Goal: Task Accomplishment & Management: Complete application form

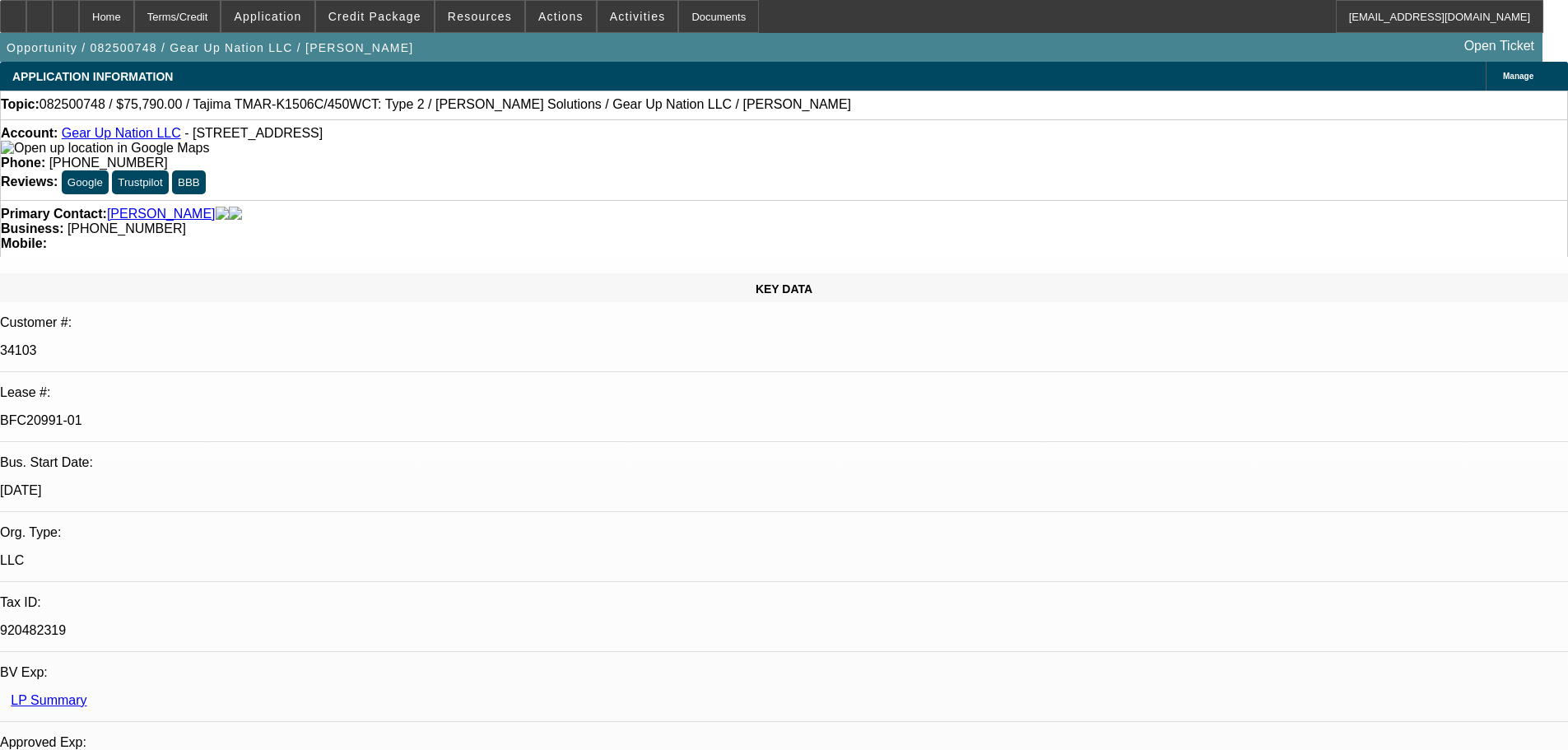
select select "0"
select select "2"
select select "0"
select select "6"
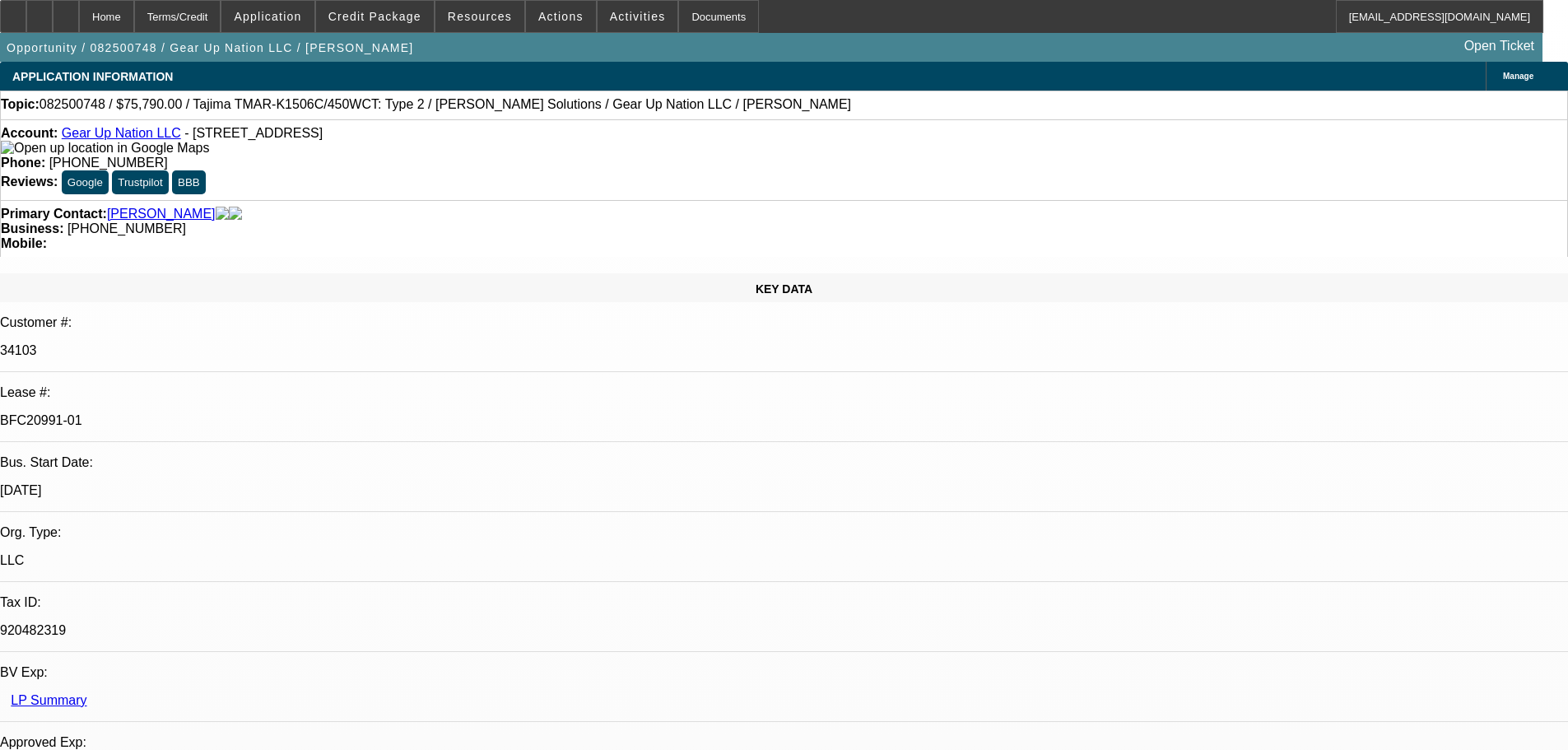
select select "0"
select select "2"
select select "0"
select select "6"
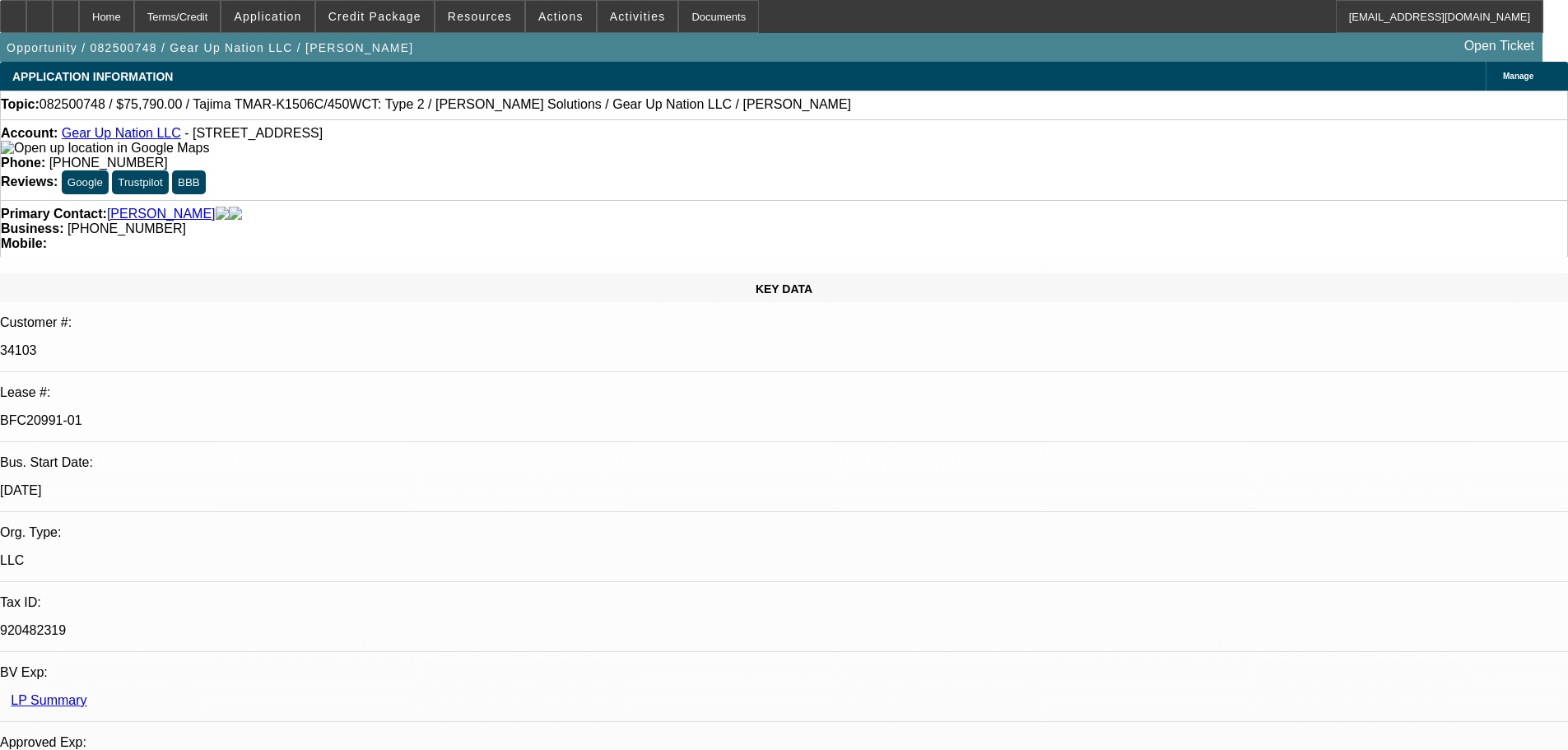
select select "0"
select select "2"
select select "0"
select select "6"
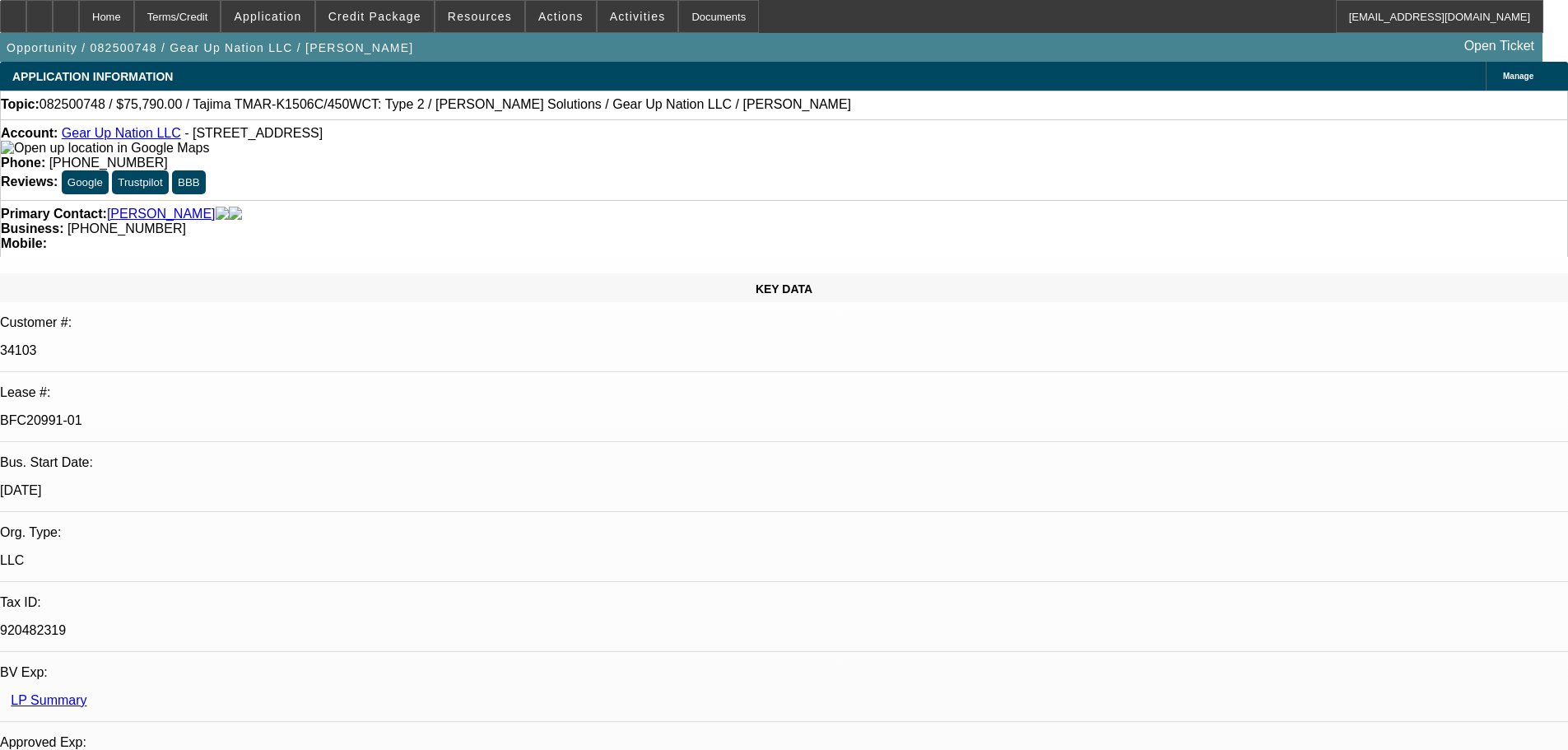
select select "0"
select select "2"
select select "0"
select select "6"
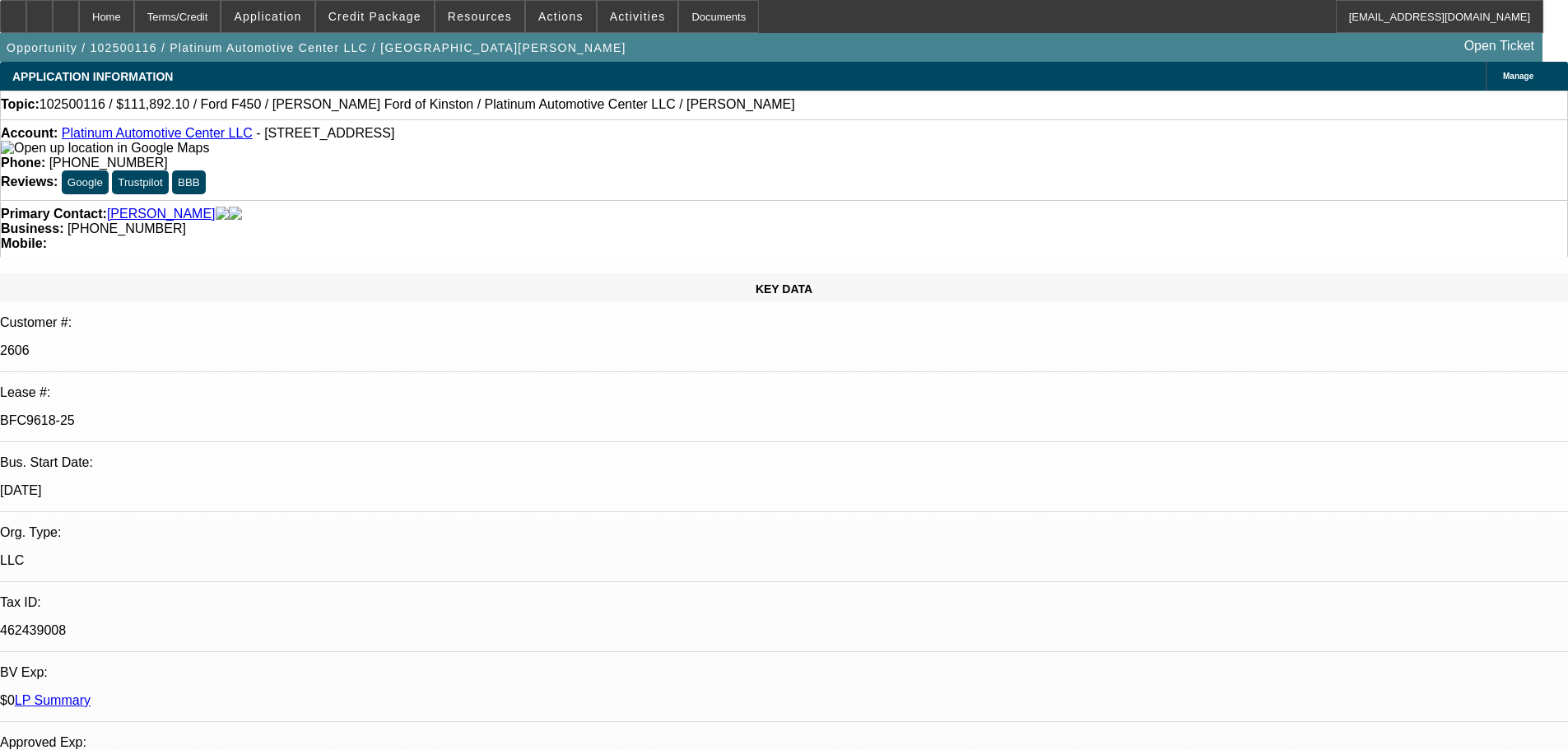
select select "0"
select select "2"
select select "0"
select select "6"
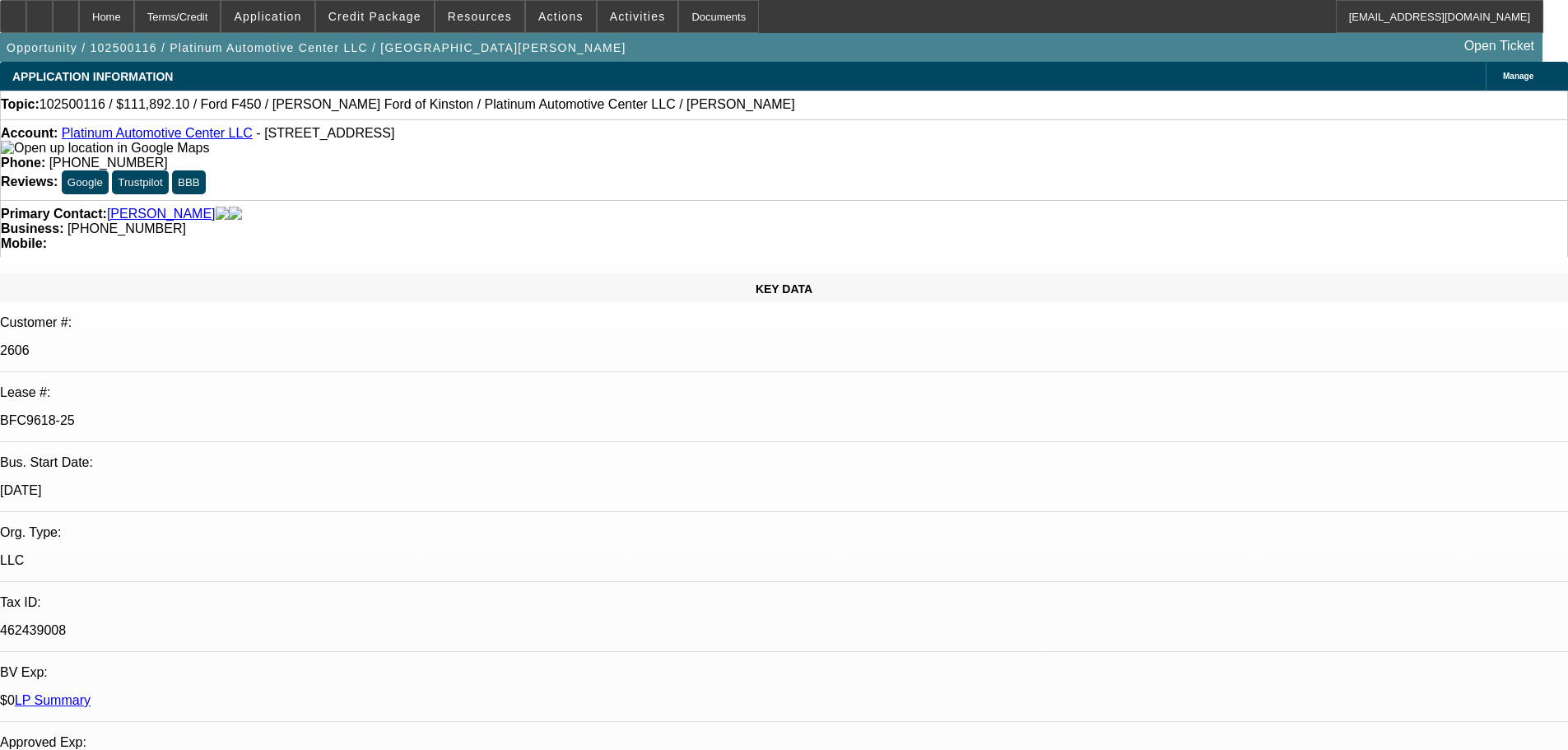
select select "0"
select select "2"
select select "0"
select select "6"
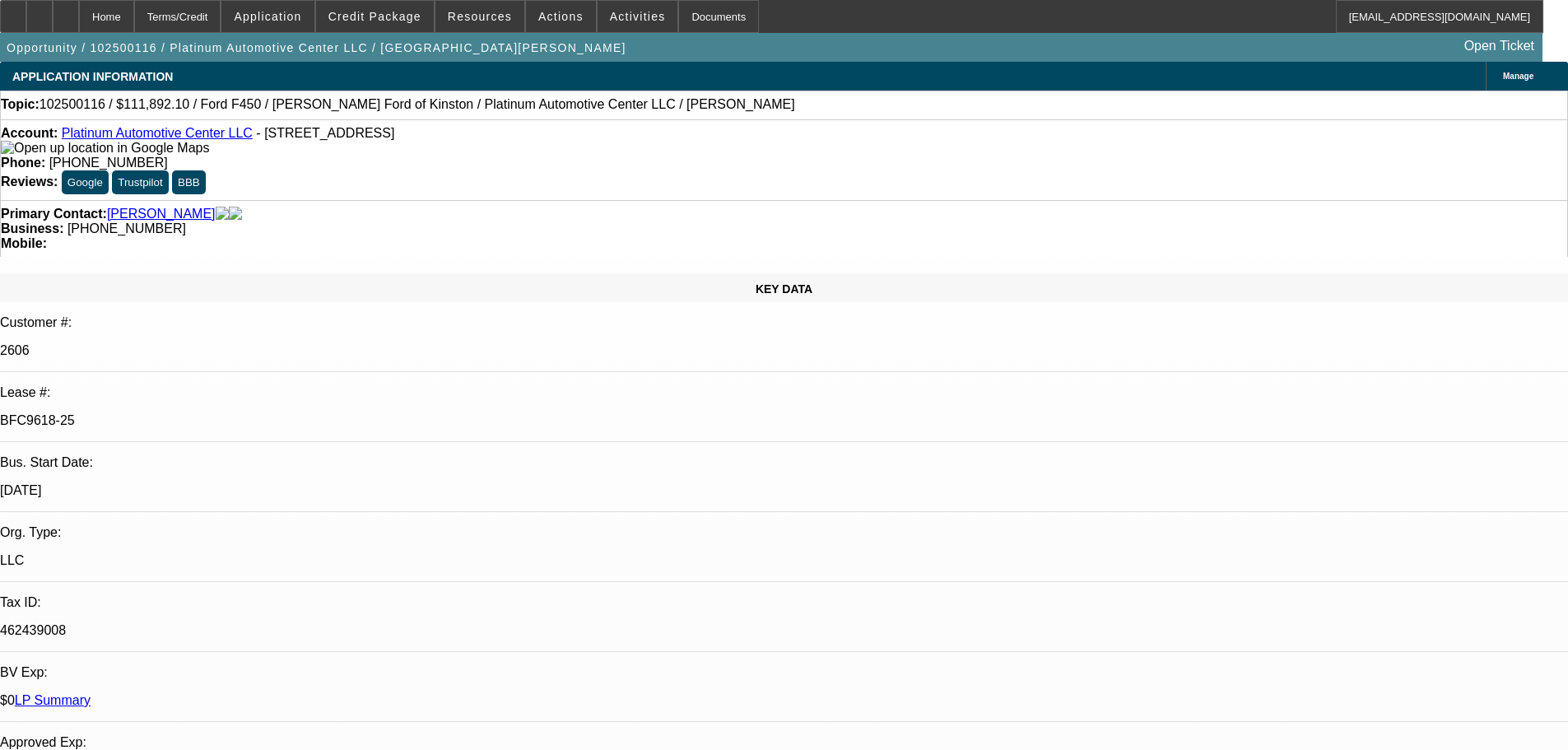
select select "0"
select select "2"
select select "0"
select select "6"
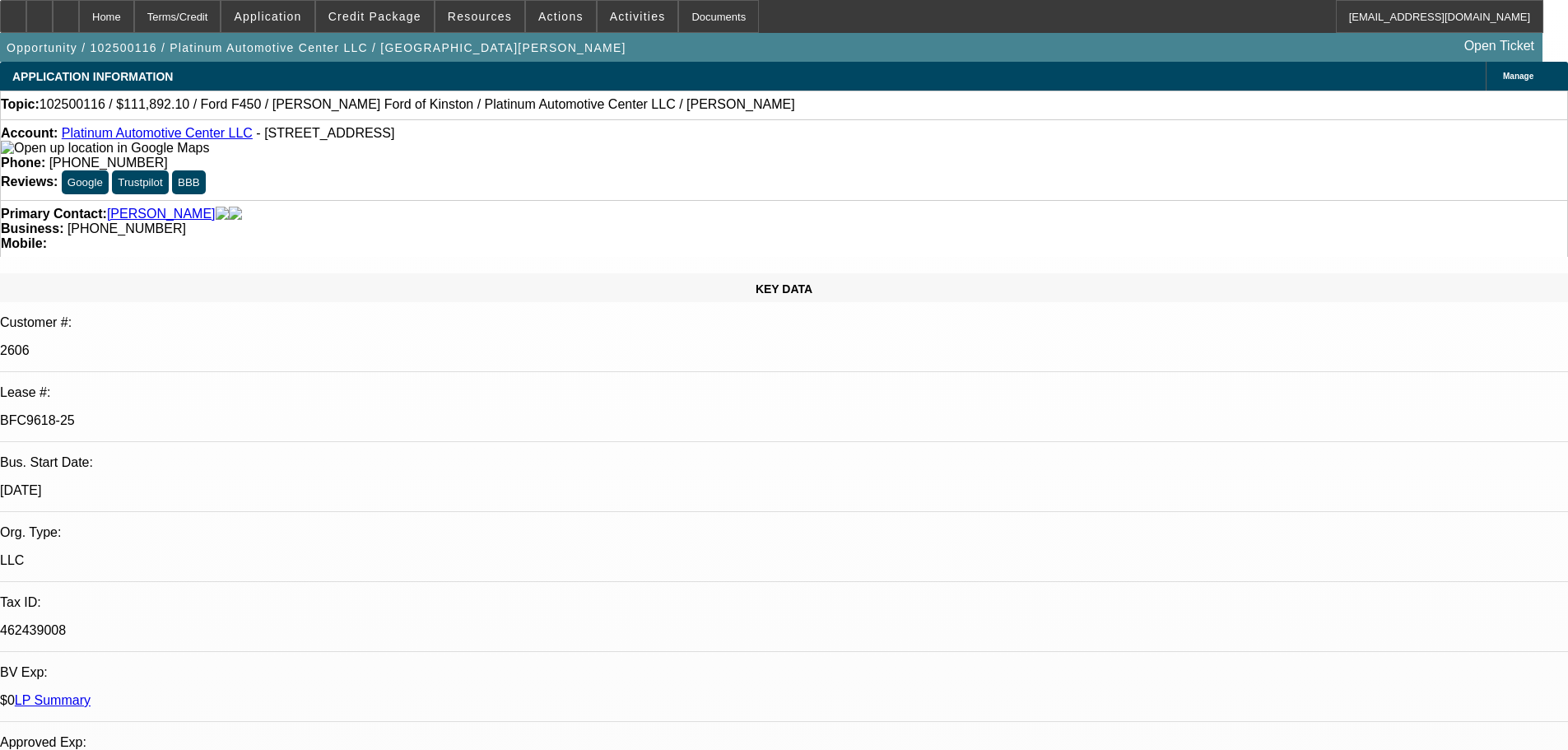
select select "0"
select select "3"
select select "0"
select select "6"
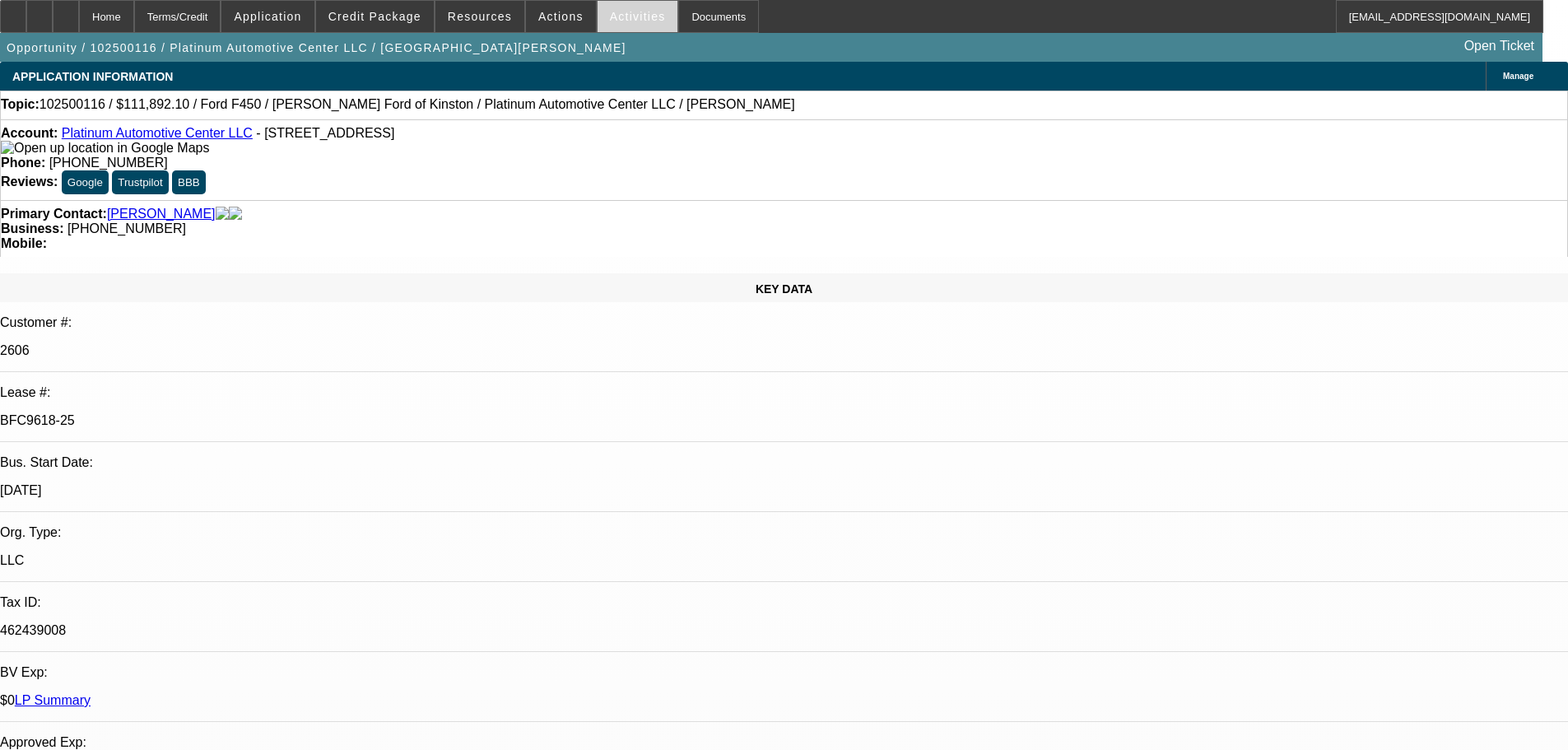
click at [639, 4] on span at bounding box center [638, 17] width 81 height 40
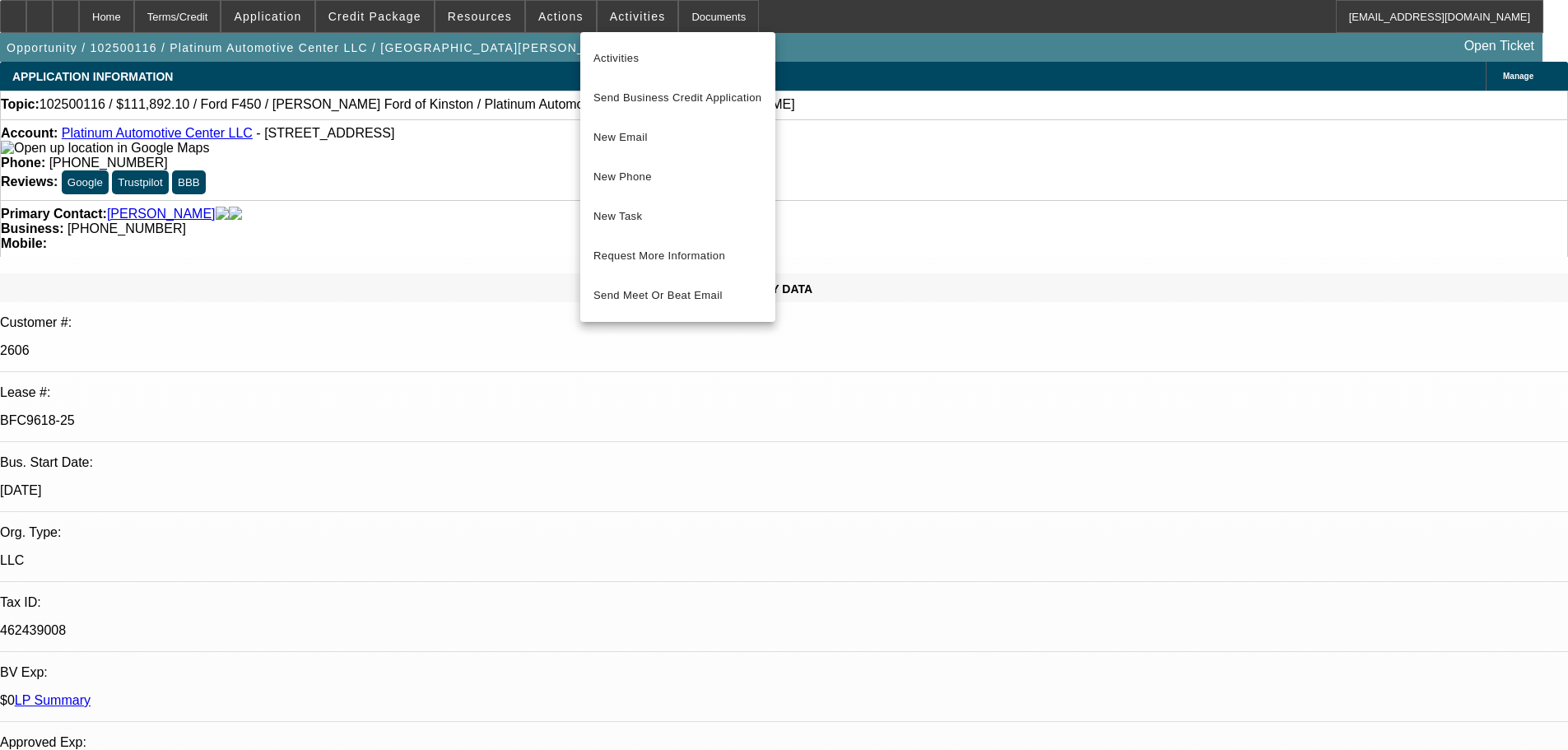
click at [694, 17] on div at bounding box center [784, 375] width 1568 height 750
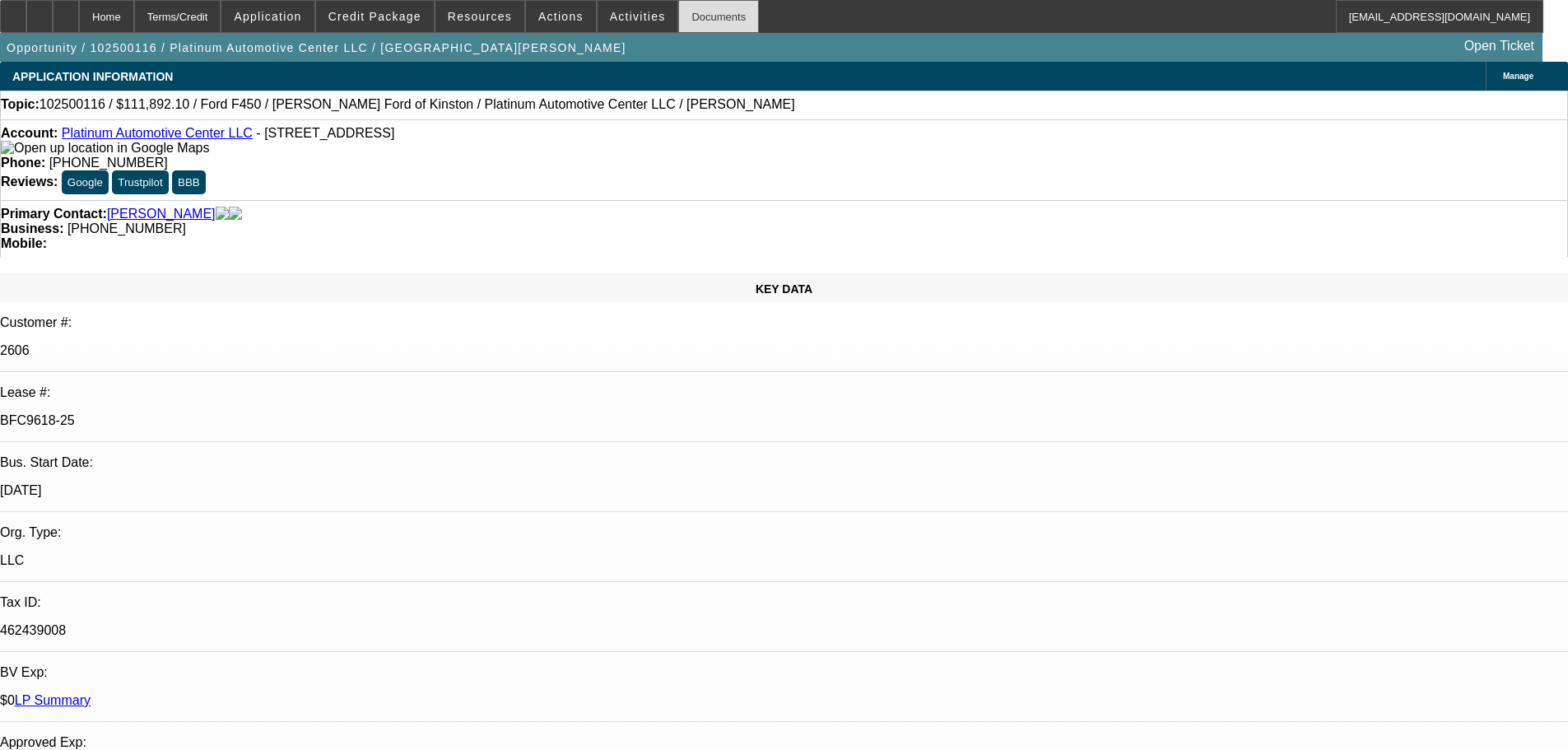
click at [717, 19] on div "Documents" at bounding box center [719, 17] width 81 height 33
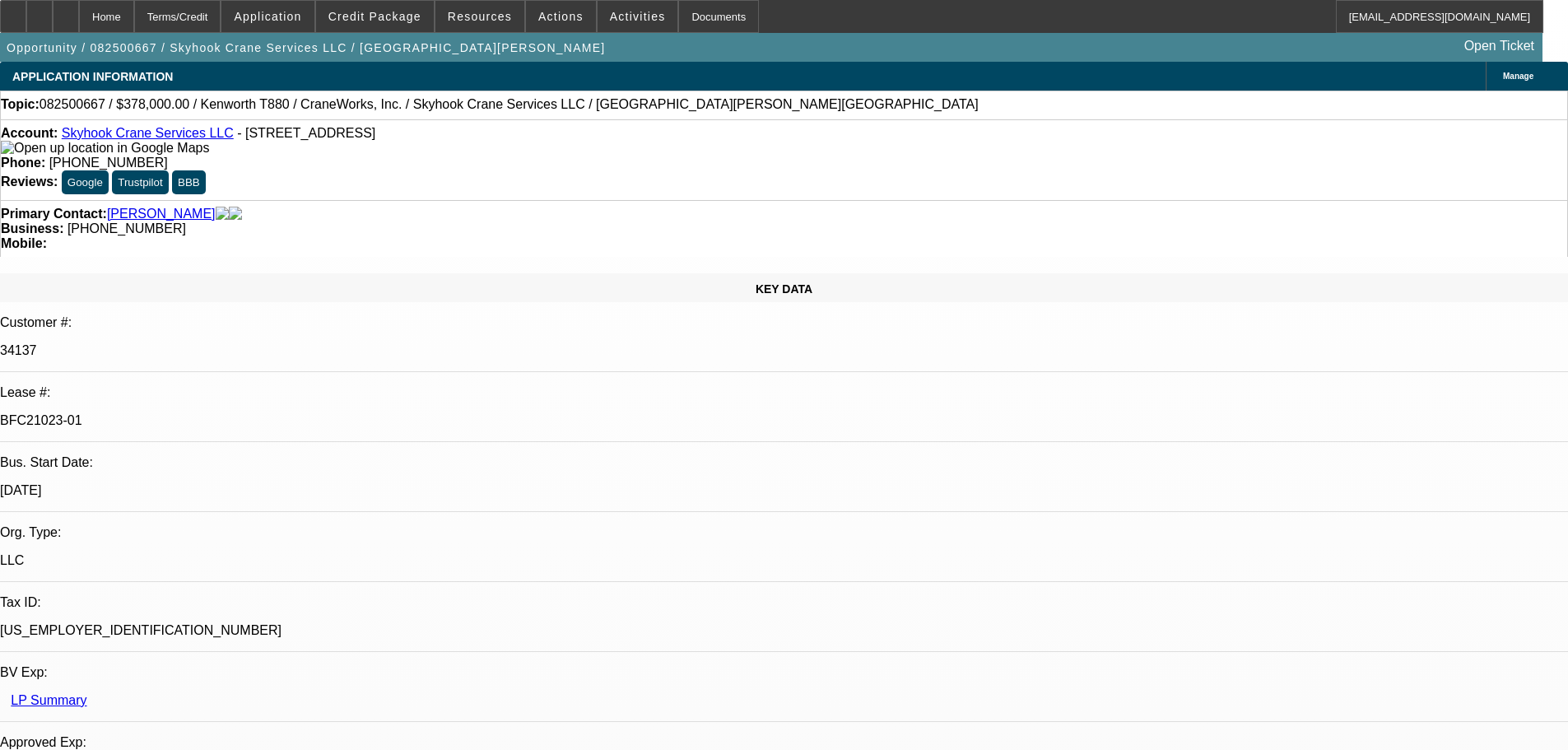
click at [820, 170] on div "Reviews: Google Trustpilot BBB" at bounding box center [784, 182] width 1566 height 24
select select "0"
select select "2"
select select "0"
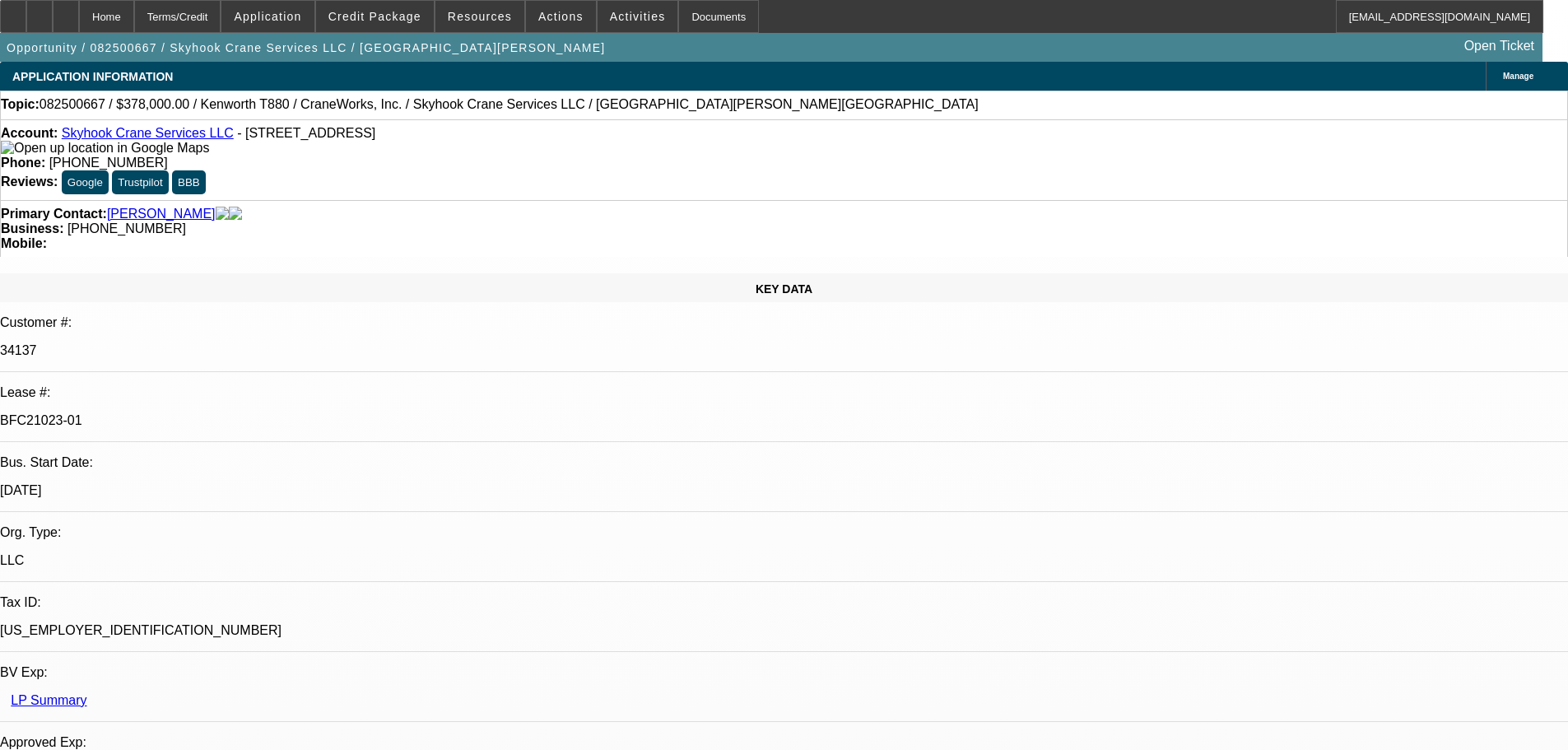
select select "6"
select select "0"
select select "2"
select select "0"
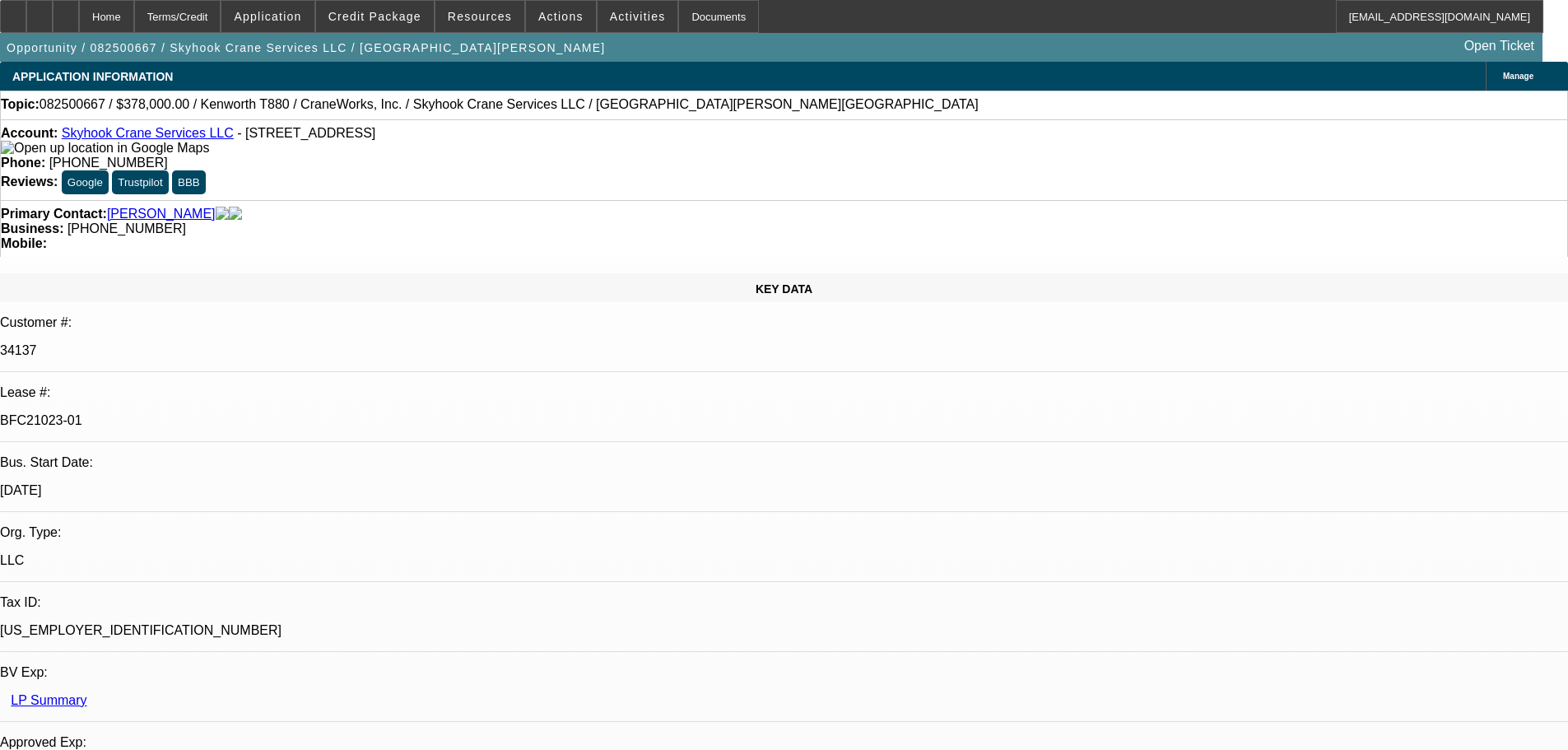
select select "6"
select select "0"
select select "2"
select select "0"
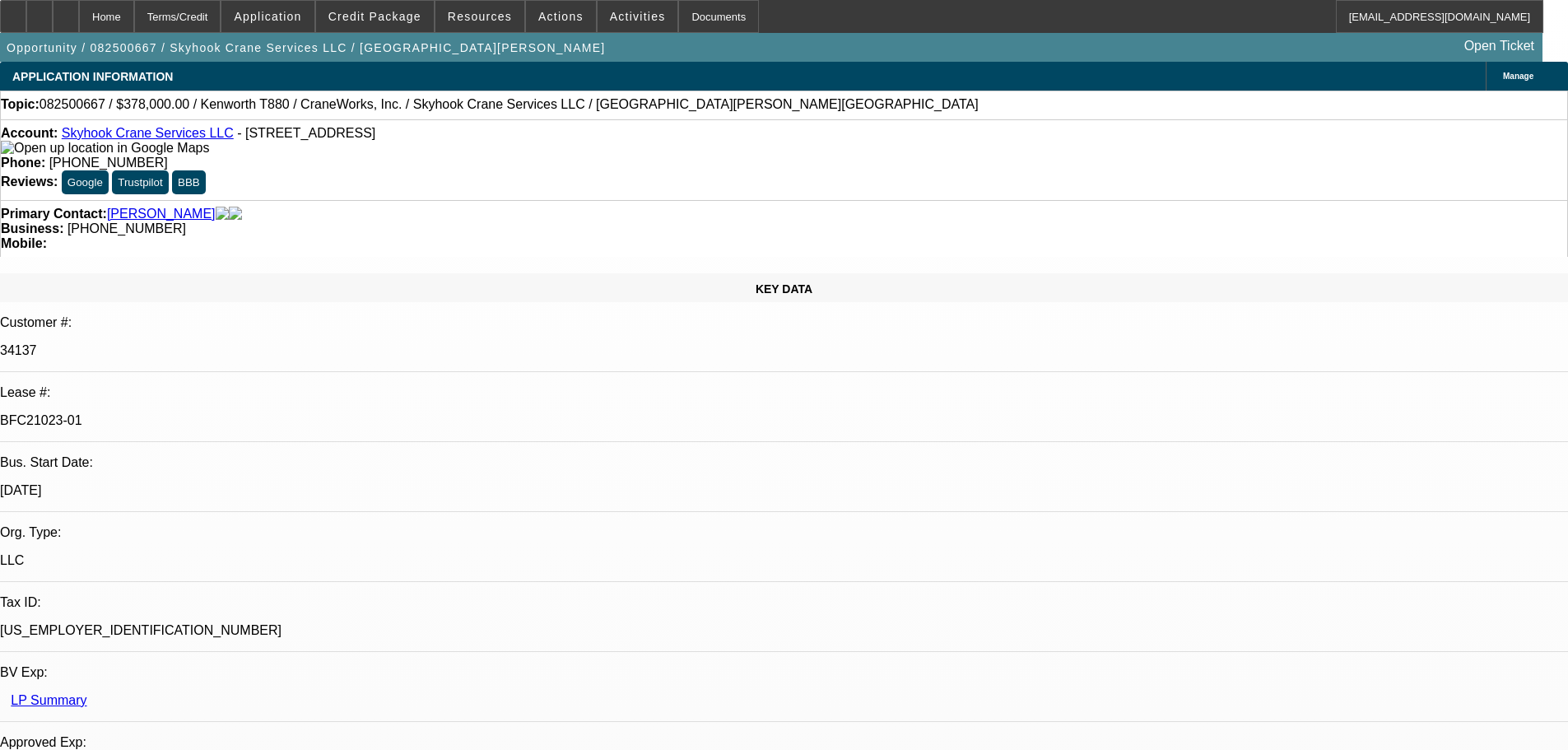
select select "6"
select select "0"
select select "2"
select select "0"
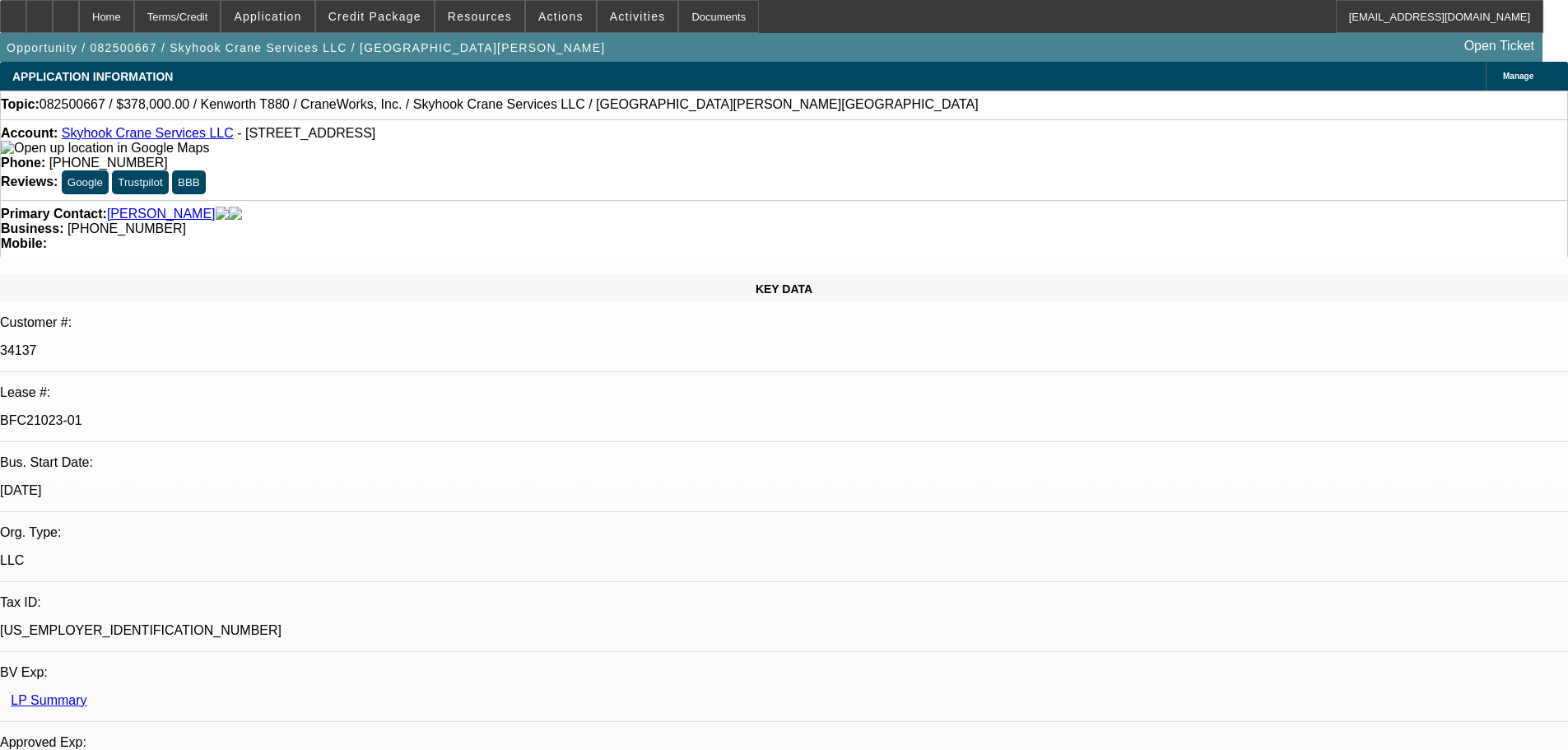
select select "6"
click at [703, 7] on div "Documents" at bounding box center [719, 17] width 81 height 33
click at [681, 13] on div "Documents" at bounding box center [719, 17] width 81 height 33
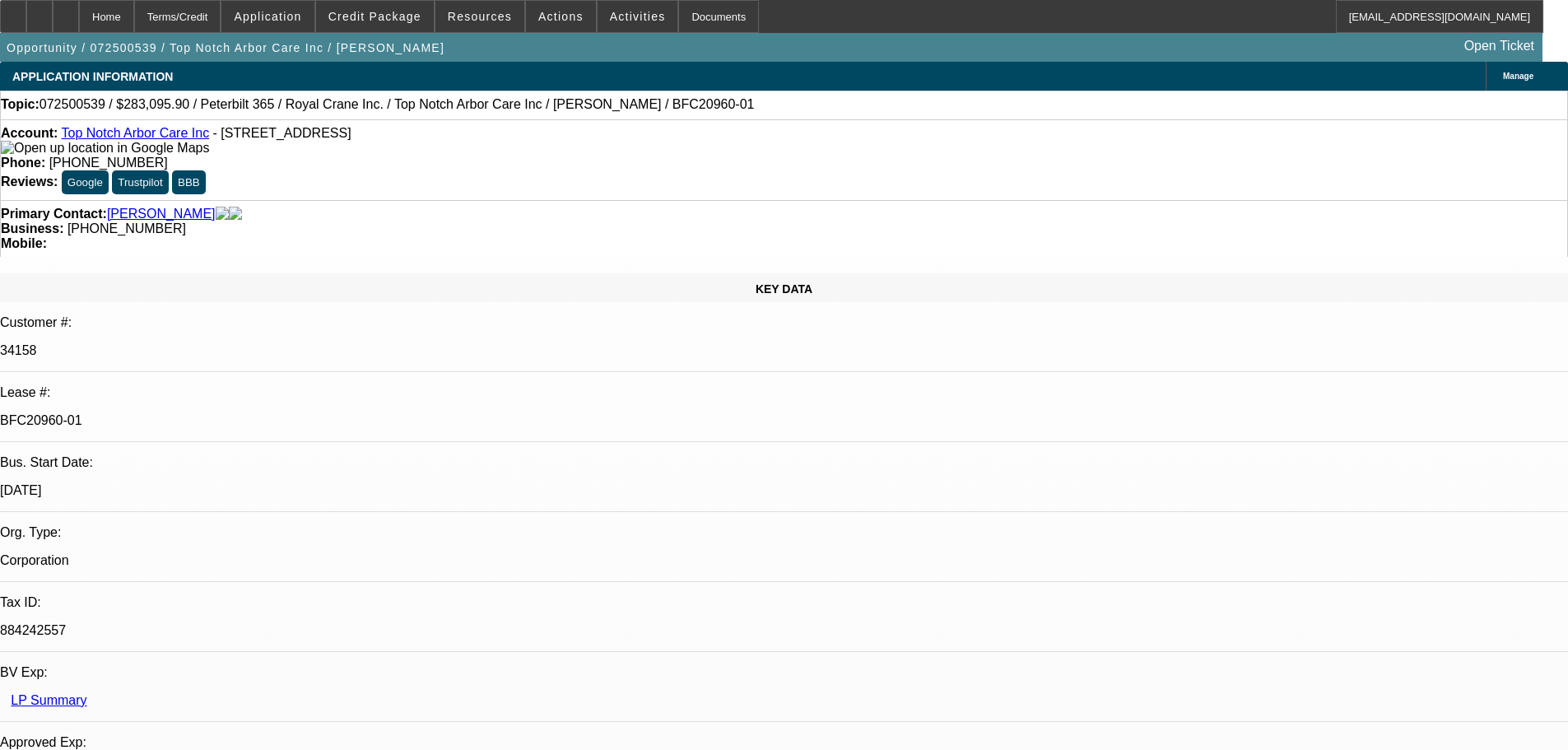
select select "0"
select select "2"
select select "0"
select select "6"
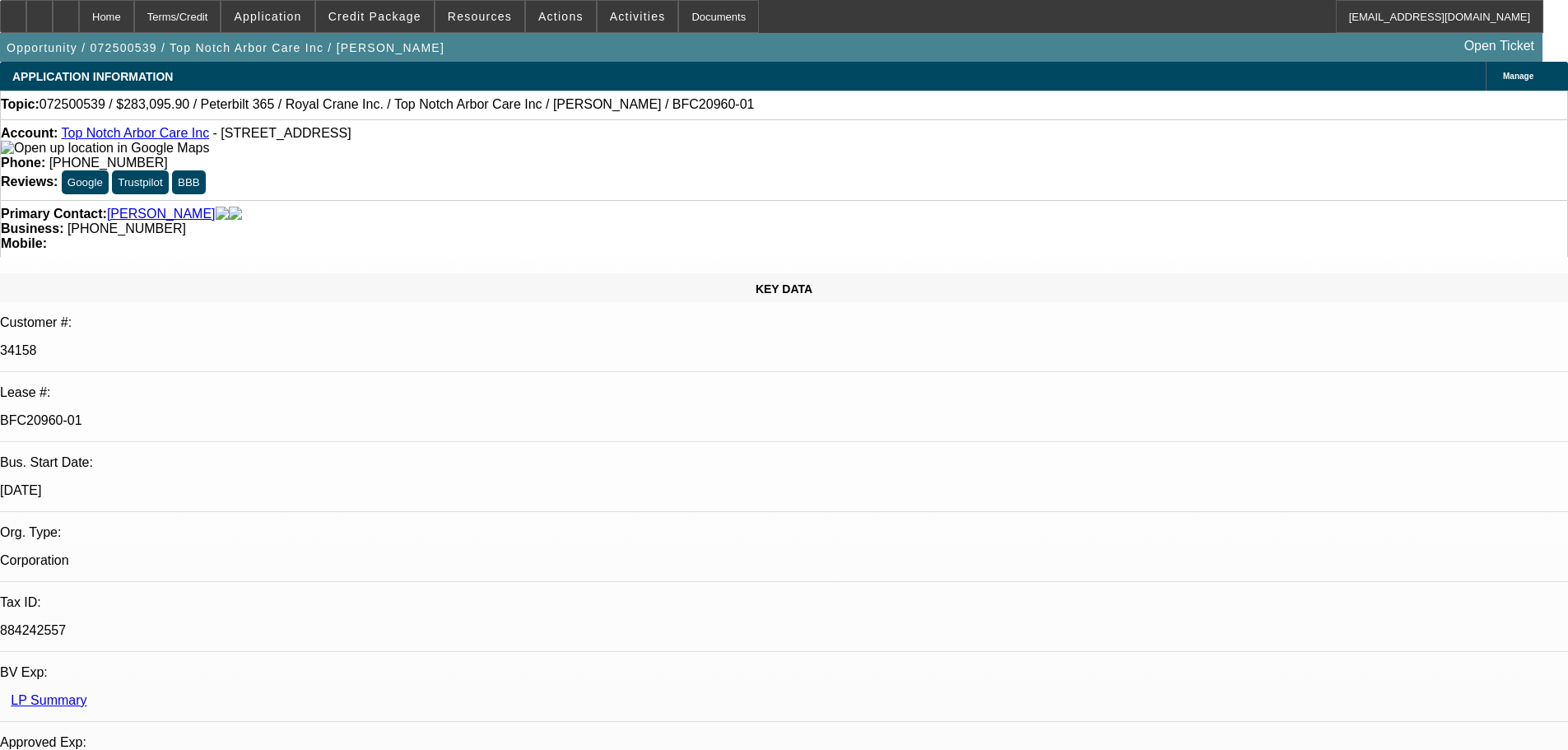
select select "0.15"
select select "2"
select select "0"
select select "6"
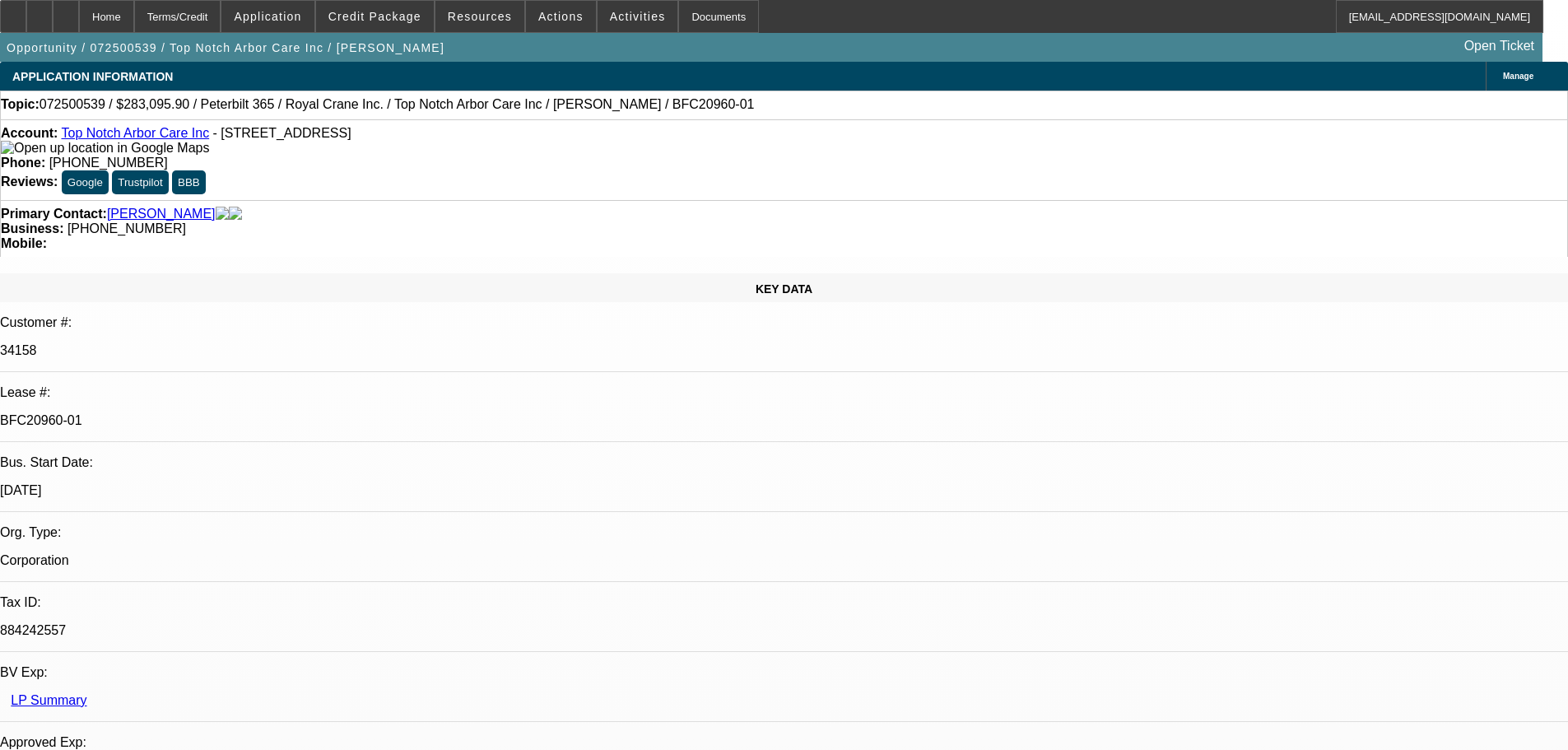
select select "0.15"
select select "2"
select select "0"
select select "6"
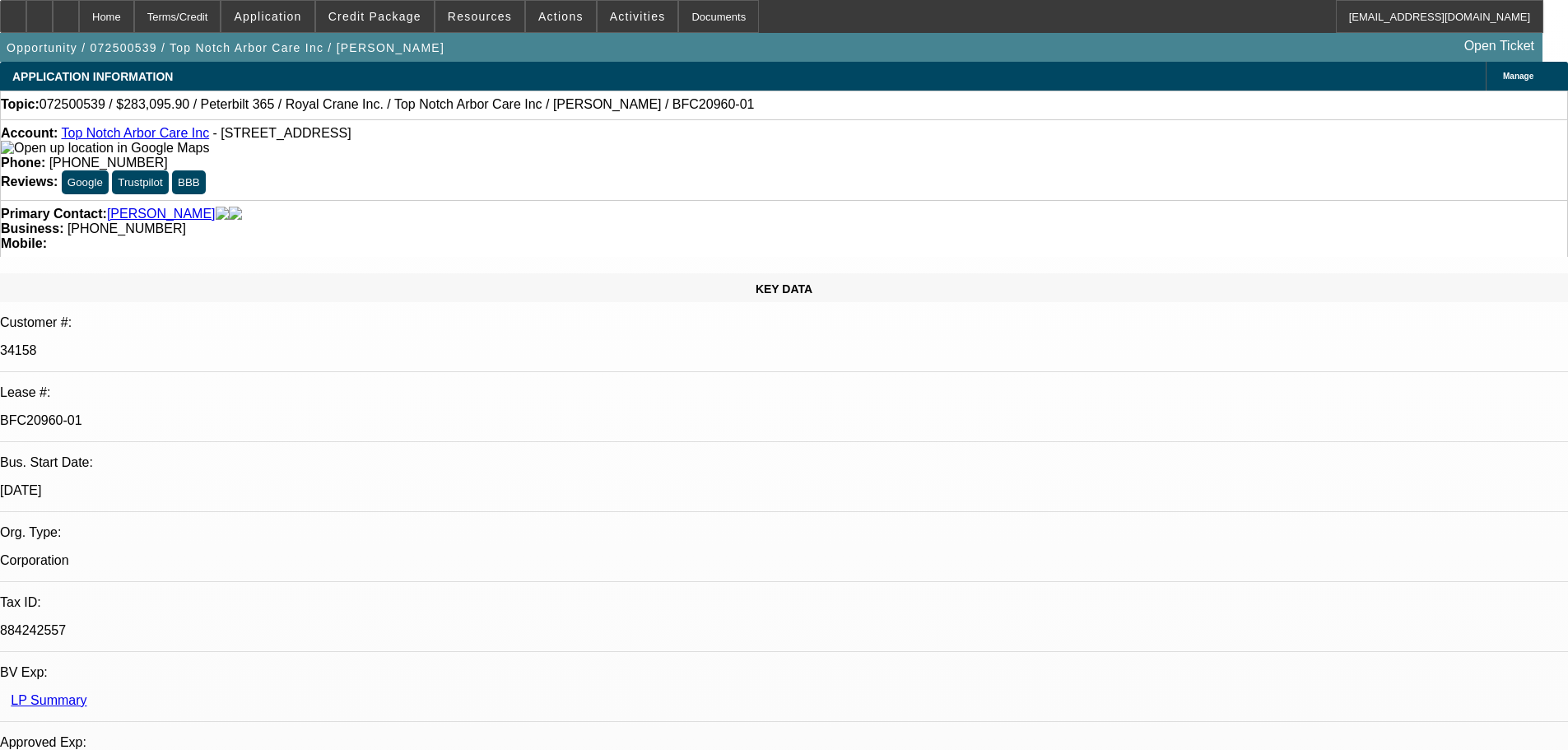
select select "0.15"
select select "2"
select select "0"
select select "6"
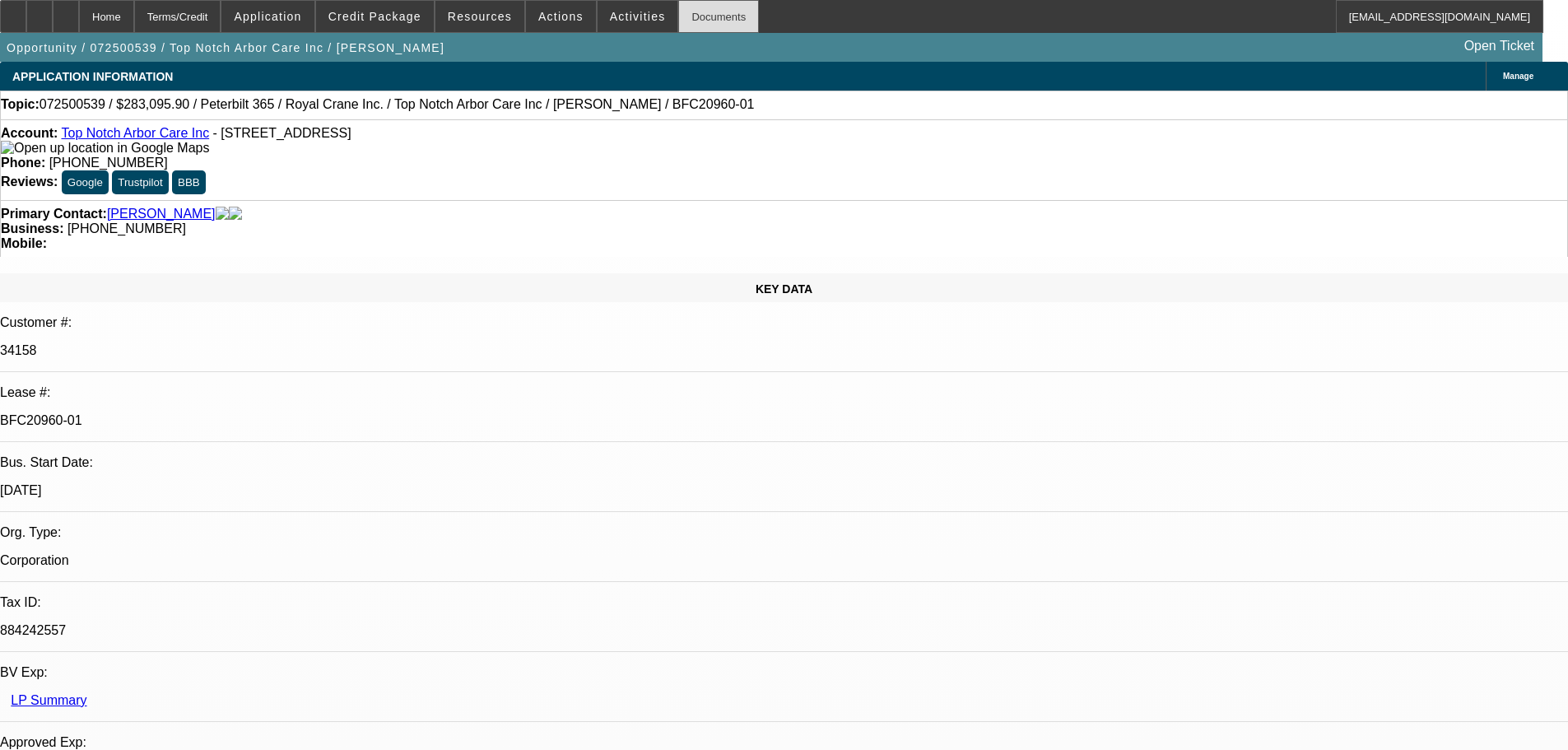
click at [679, 6] on div "Documents" at bounding box center [719, 17] width 81 height 33
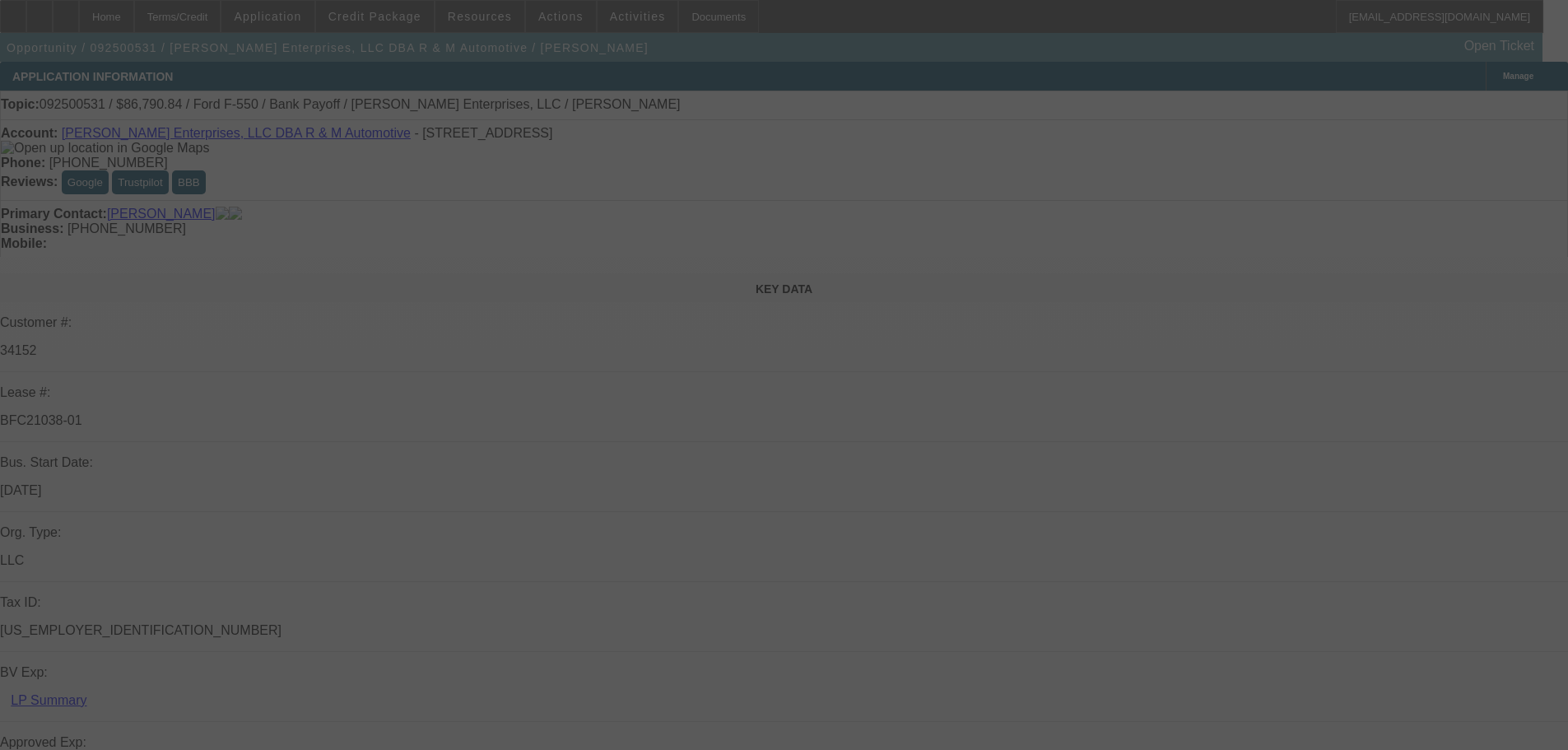
select select "0"
select select "2"
select select "0"
select select "6"
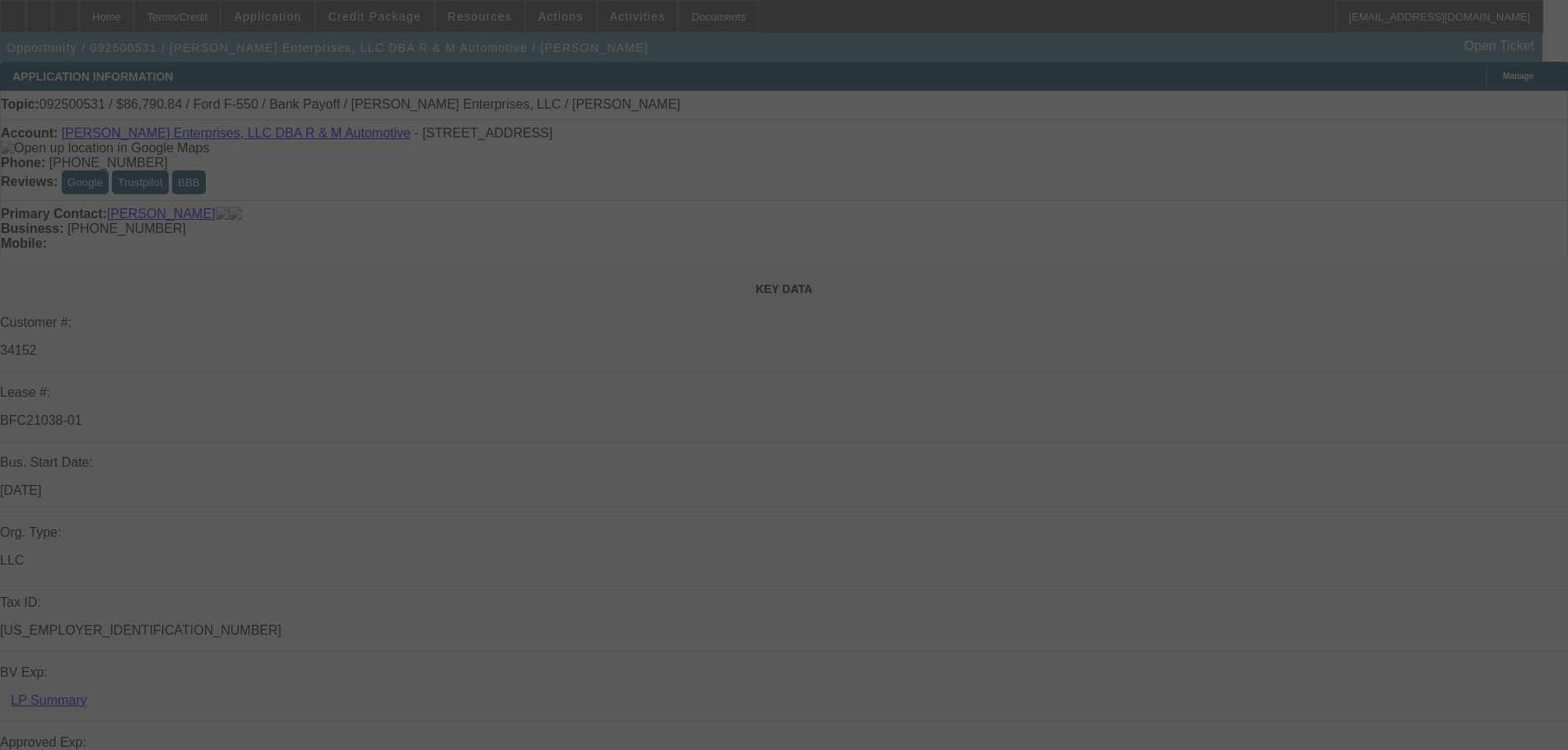
select select "0"
select select "2"
select select "0"
select select "6"
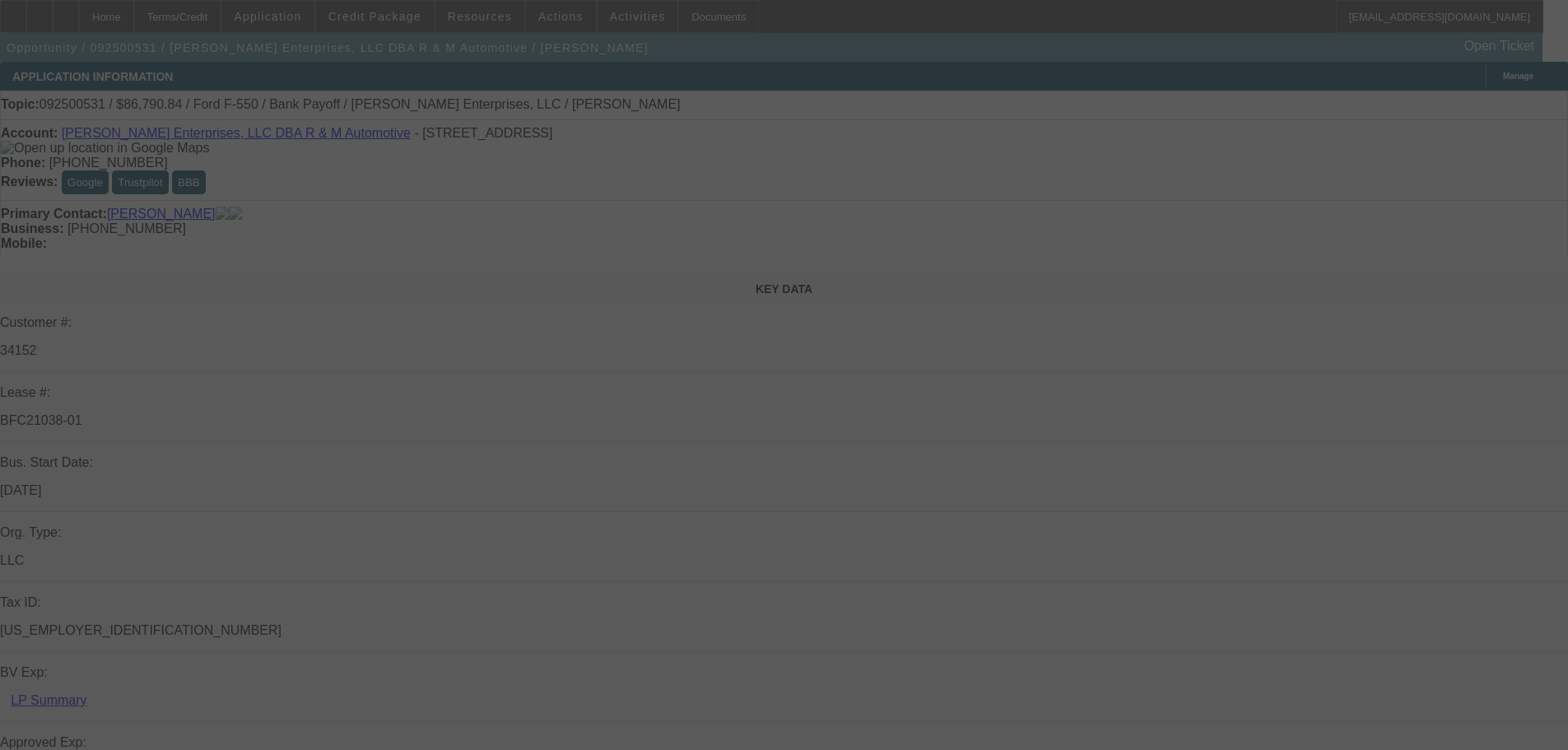
select select "0"
select select "2"
select select "0"
select select "6"
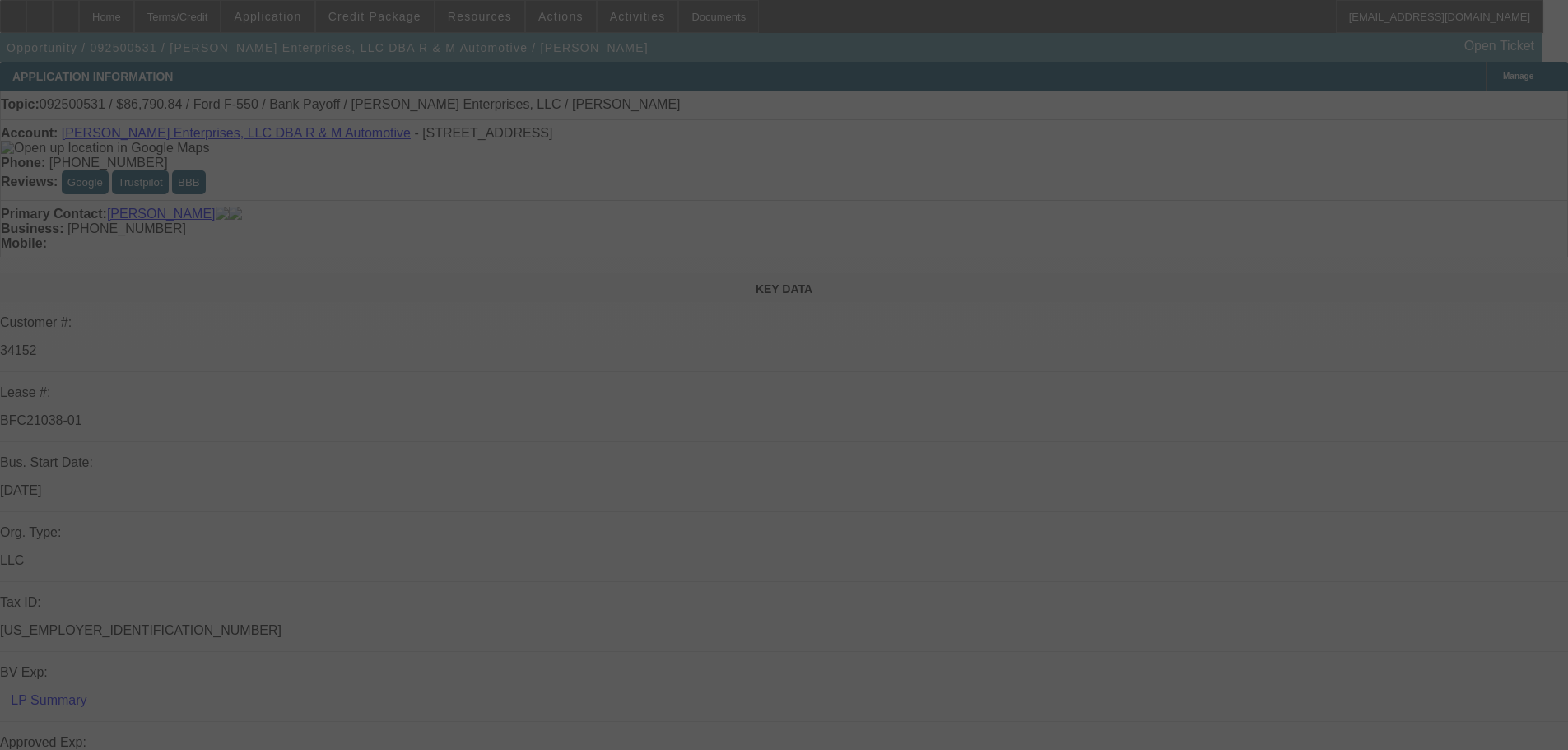
select select "0"
select select "2"
select select "0"
select select "6"
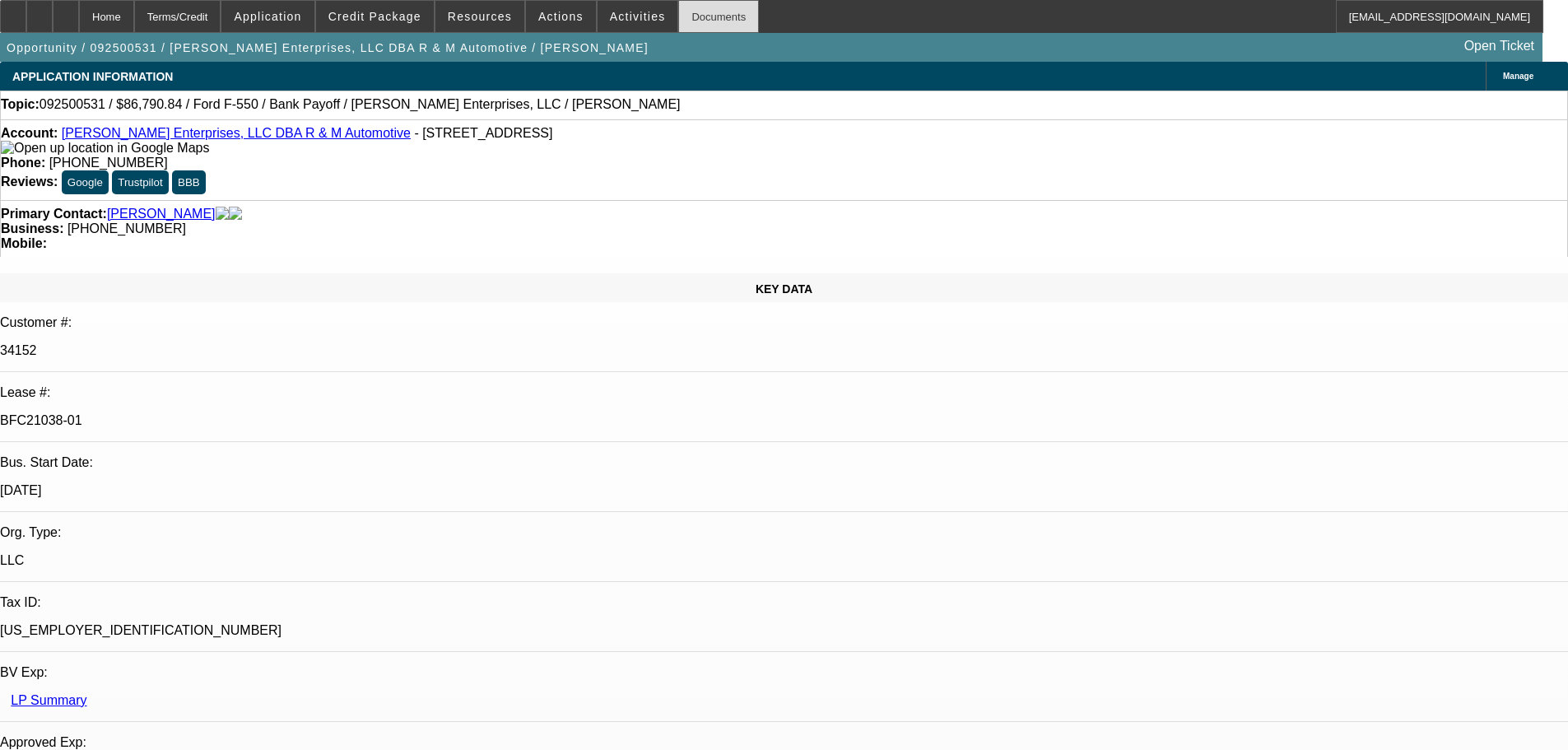
click at [690, 20] on div "Documents" at bounding box center [719, 17] width 81 height 33
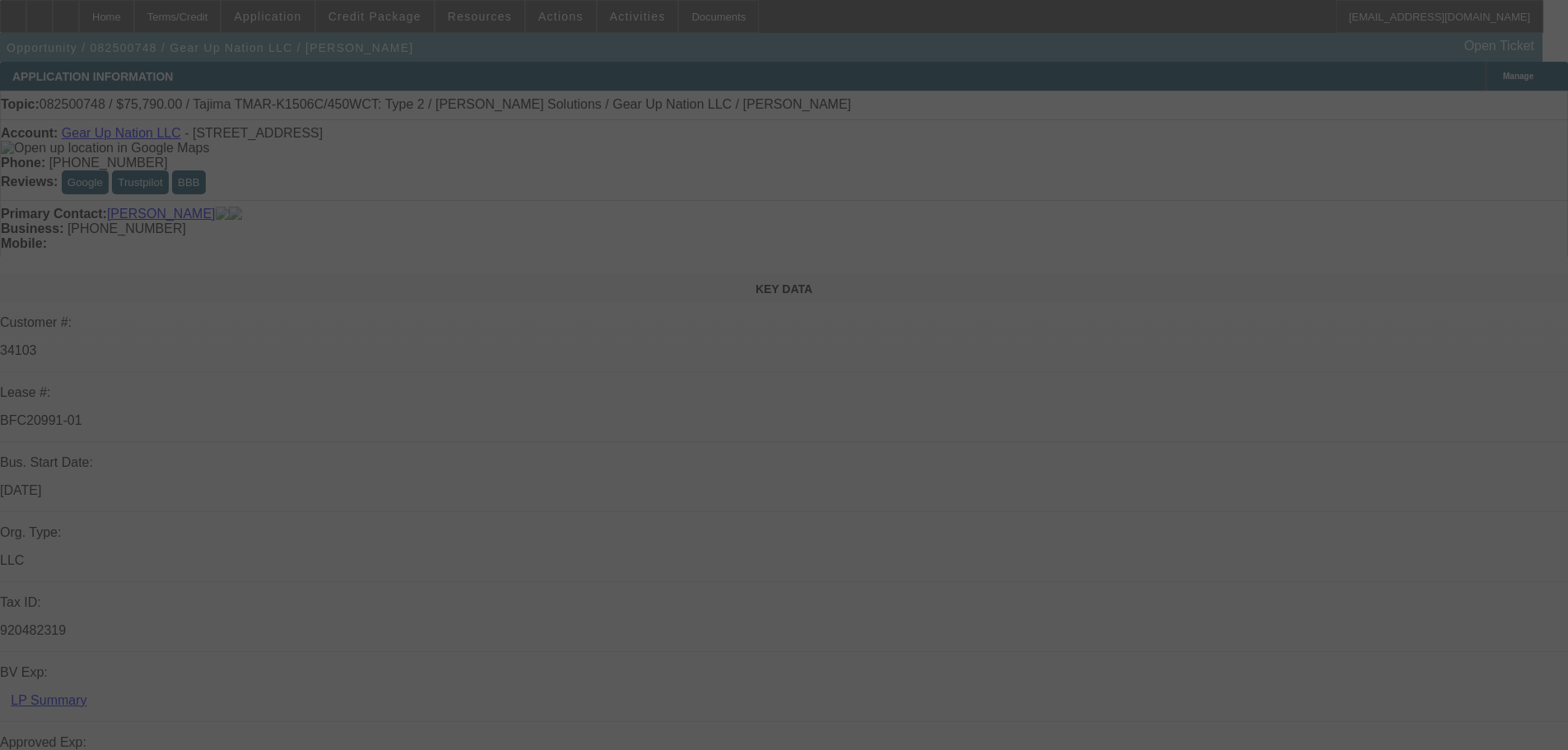
select select "0"
select select "2"
select select "0"
select select "6"
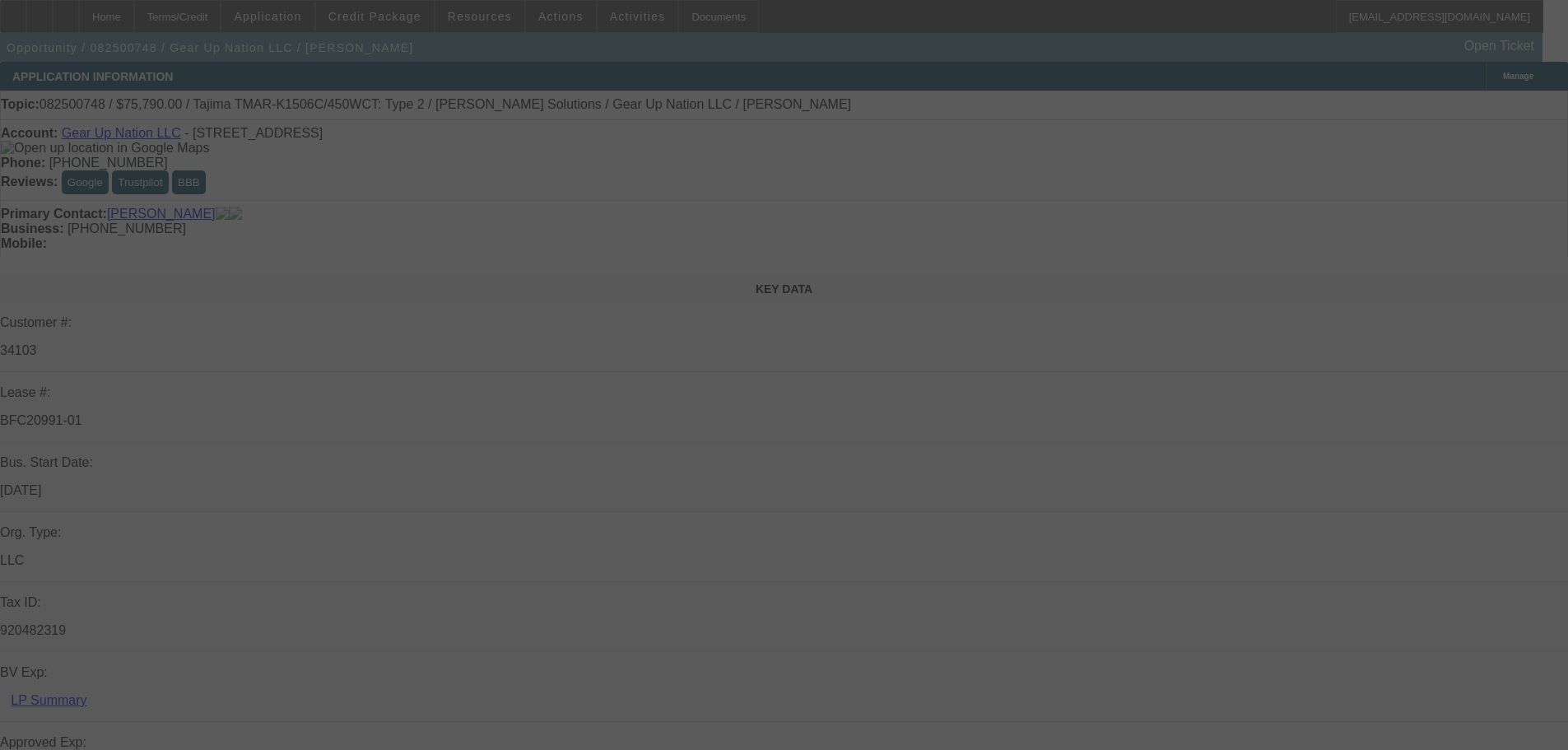
select select "0"
select select "2"
select select "0"
select select "6"
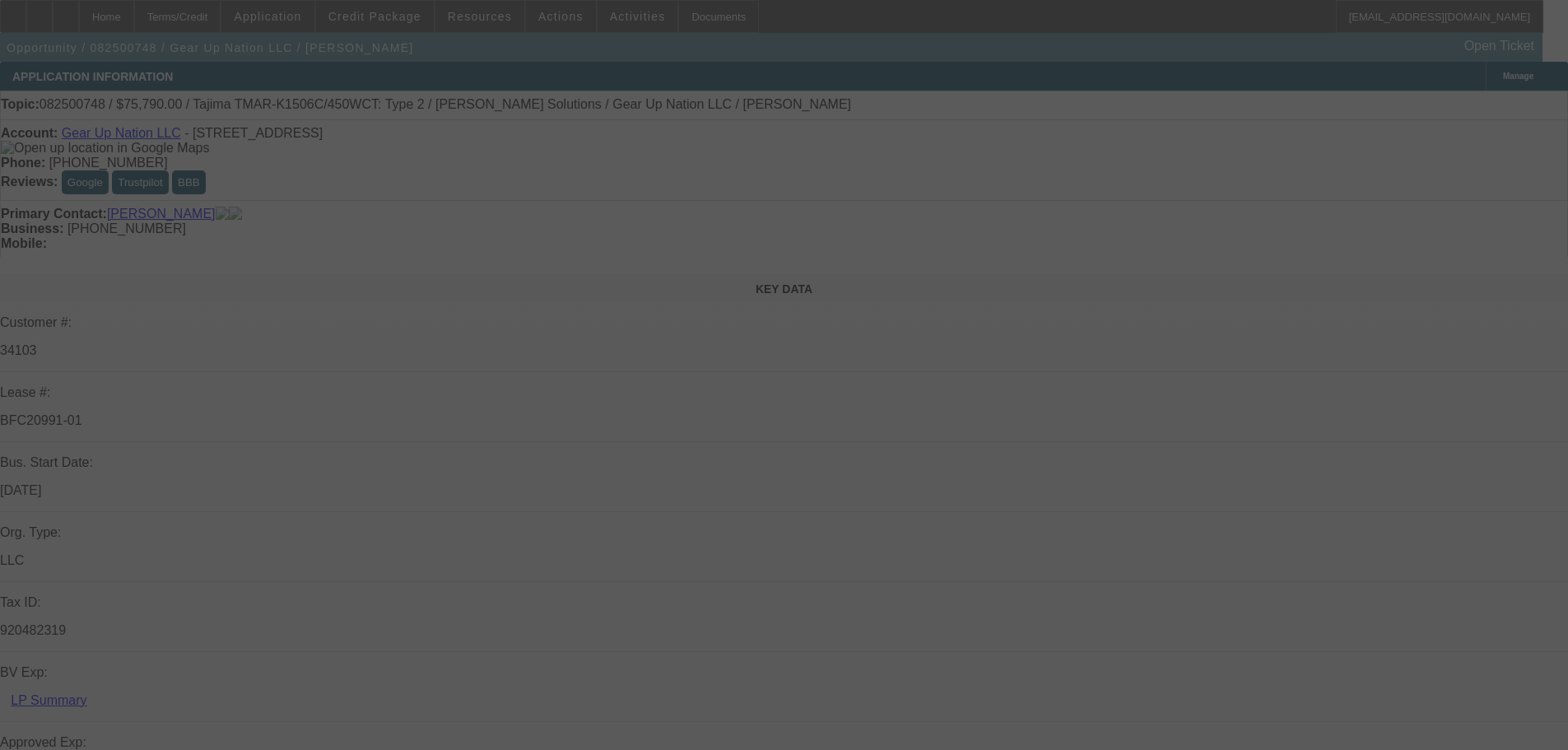
select select "0"
select select "2"
select select "0"
select select "6"
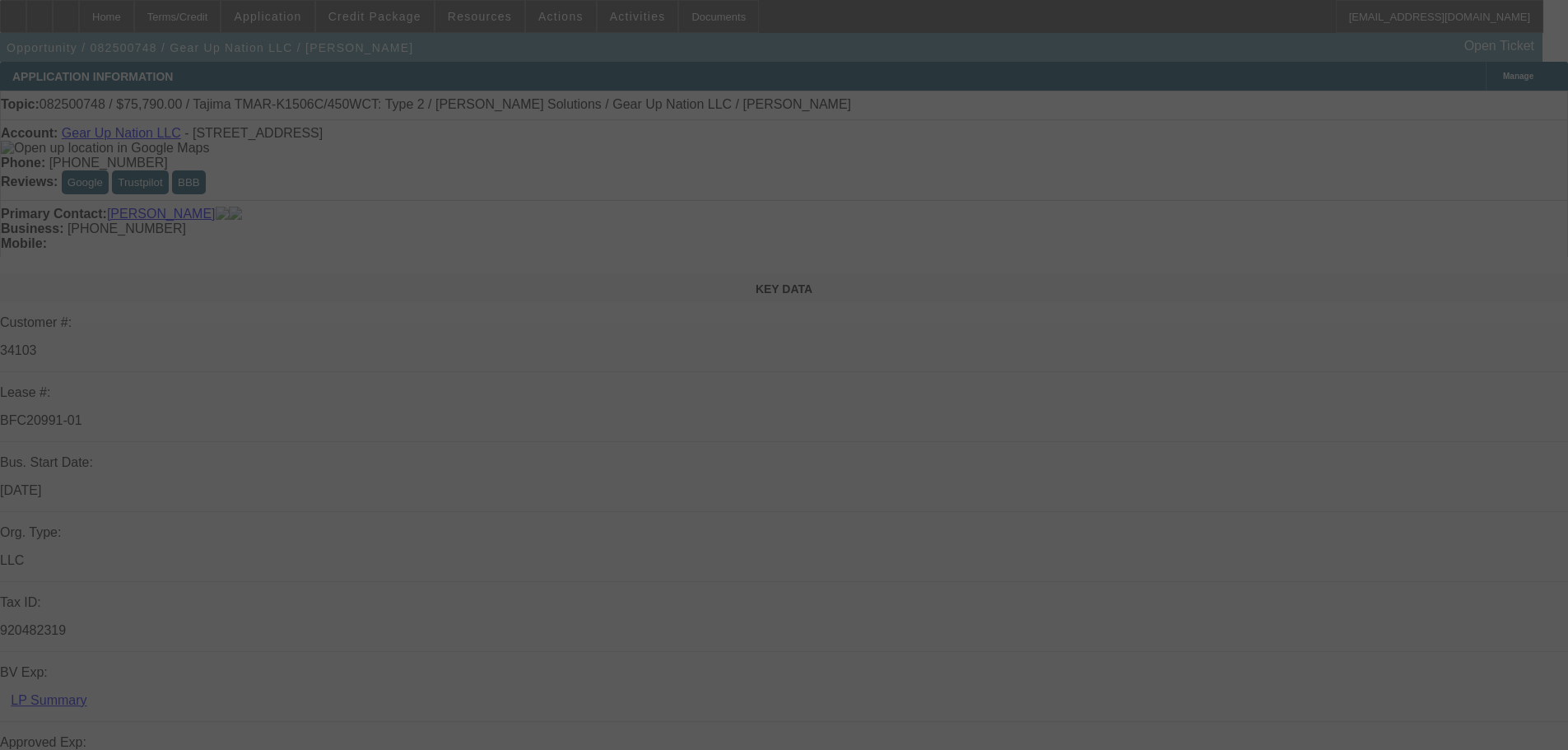
select select "0"
select select "2"
select select "0"
select select "6"
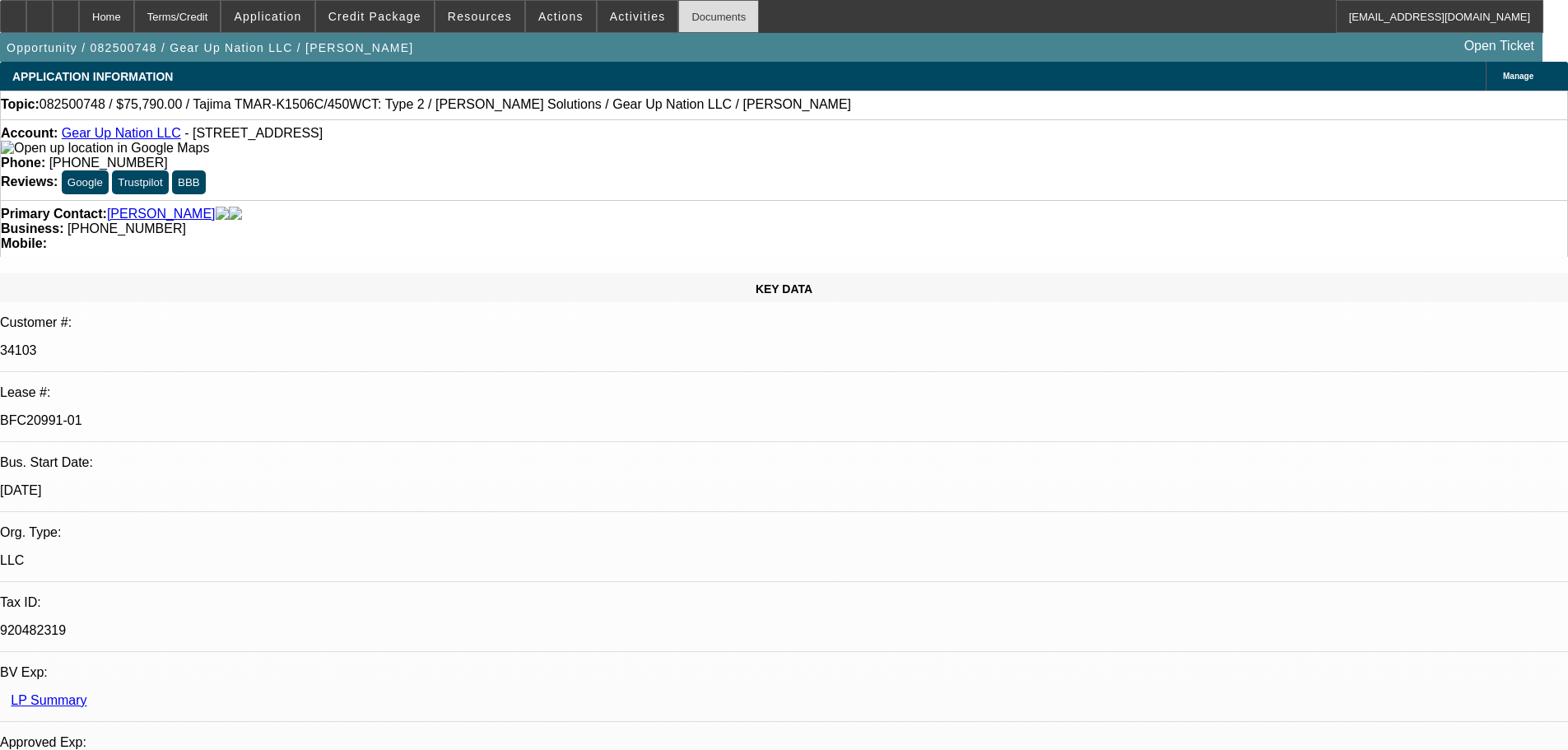
click at [679, 27] on div "Documents" at bounding box center [719, 17] width 81 height 33
